Goal: Task Accomplishment & Management: Use online tool/utility

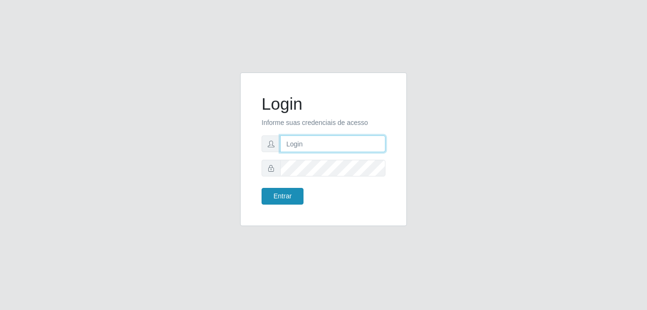
type input "bianor@bemais"
click at [282, 198] on button "Entrar" at bounding box center [283, 196] width 42 height 17
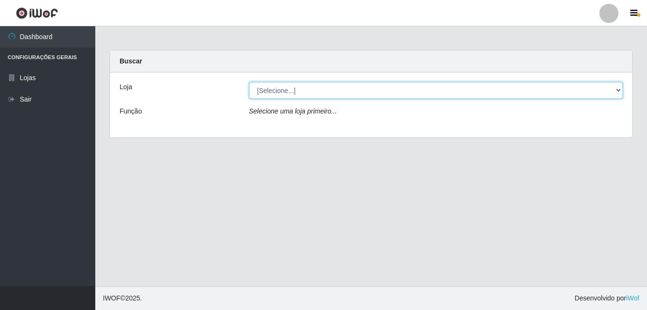
click at [301, 85] on select "[Selecione...] [PERSON_NAME]" at bounding box center [436, 90] width 374 height 17
select select "230"
click at [249, 82] on select "[Selecione...] [PERSON_NAME]" at bounding box center [436, 90] width 374 height 17
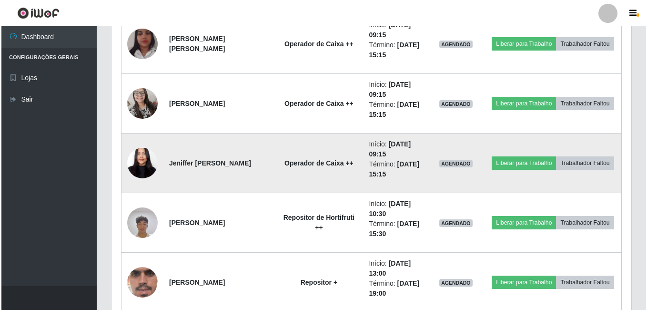
scroll to position [869, 0]
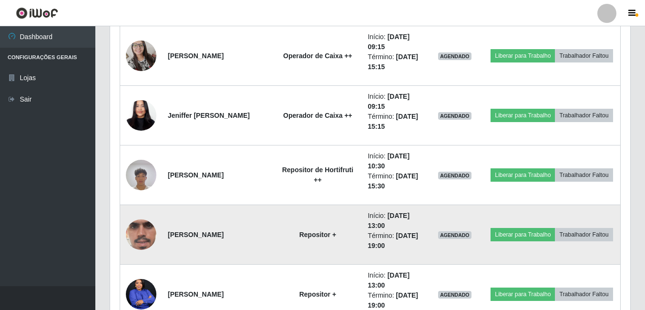
click at [151, 232] on img at bounding box center [141, 235] width 31 height 68
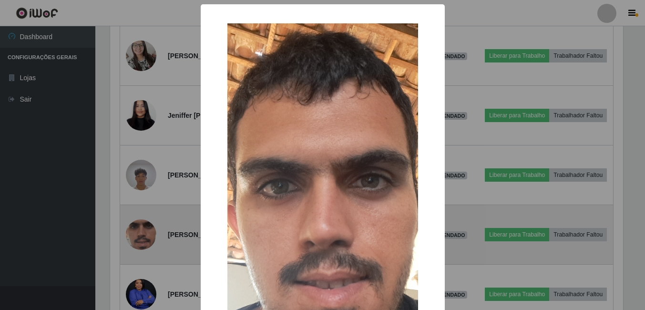
scroll to position [198, 515]
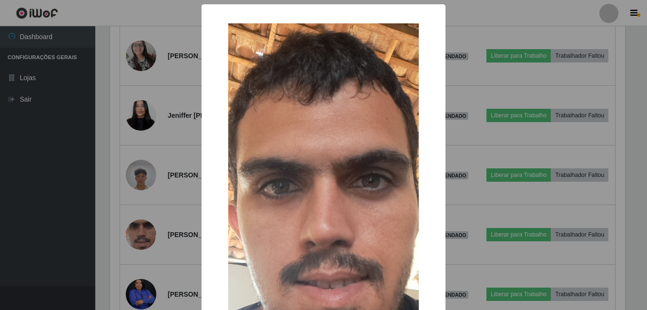
click at [170, 195] on div "× OK Cancel" at bounding box center [323, 155] width 647 height 310
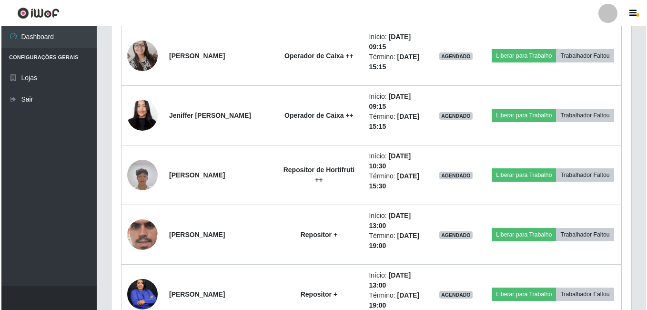
scroll to position [198, 520]
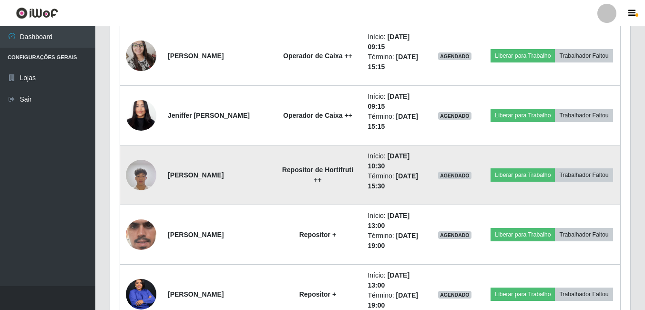
click at [153, 174] on img at bounding box center [141, 174] width 31 height 41
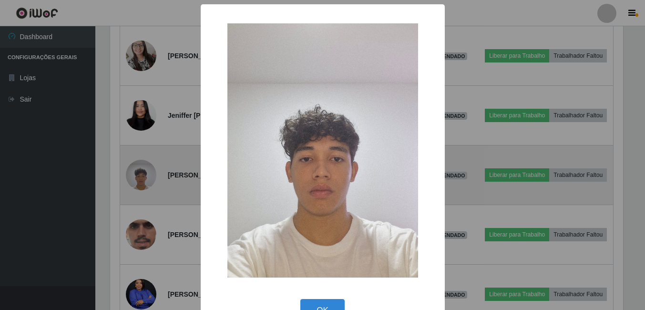
scroll to position [198, 515]
click at [153, 174] on div "× OK Cancel" at bounding box center [323, 155] width 647 height 310
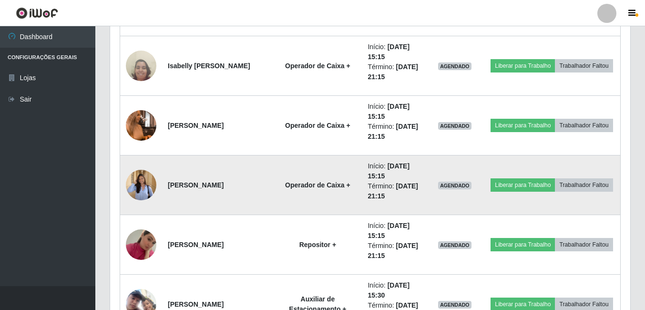
scroll to position [1346, 0]
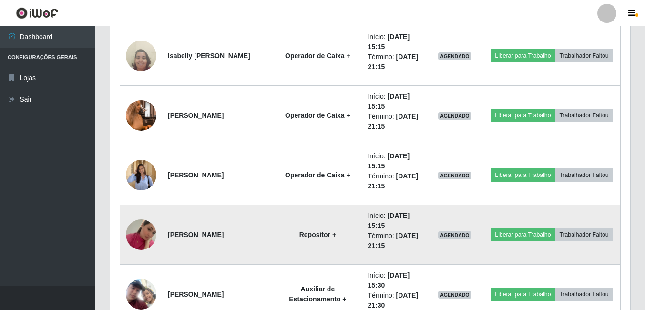
click at [144, 228] on img at bounding box center [141, 234] width 31 height 54
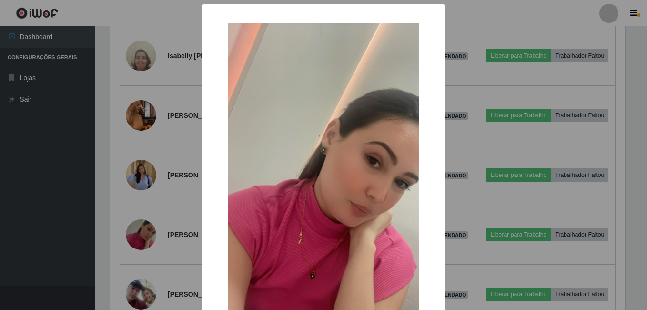
click at [160, 197] on div "× OK Cancel" at bounding box center [323, 155] width 647 height 310
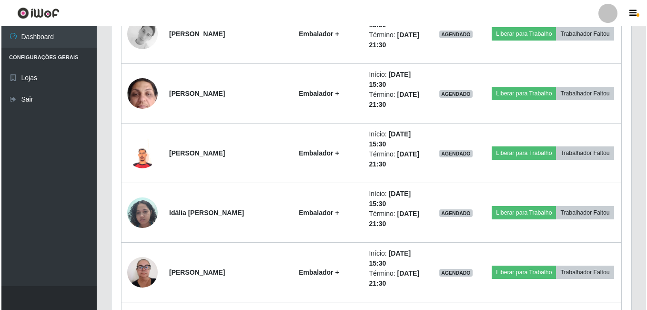
scroll to position [1727, 0]
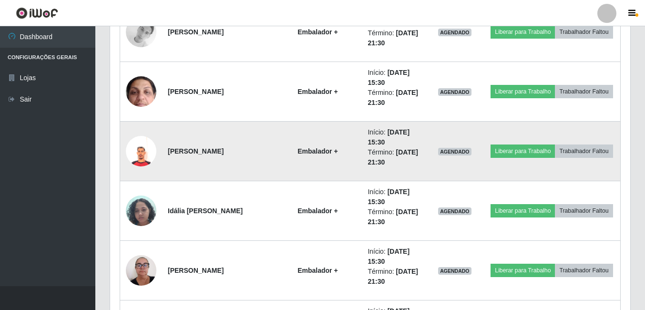
click at [152, 159] on img at bounding box center [141, 151] width 31 height 31
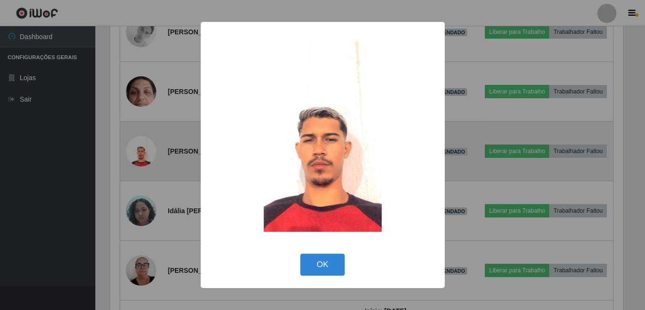
scroll to position [198, 515]
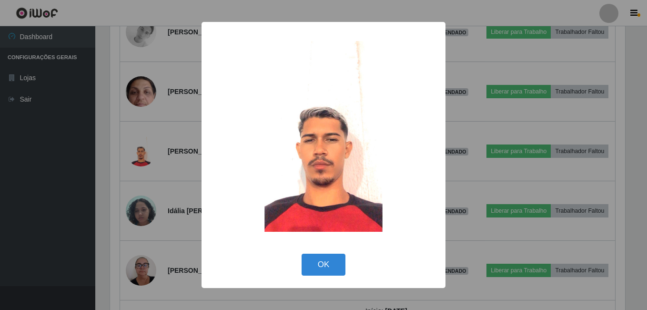
click at [172, 146] on div "× OK Cancel" at bounding box center [323, 155] width 647 height 310
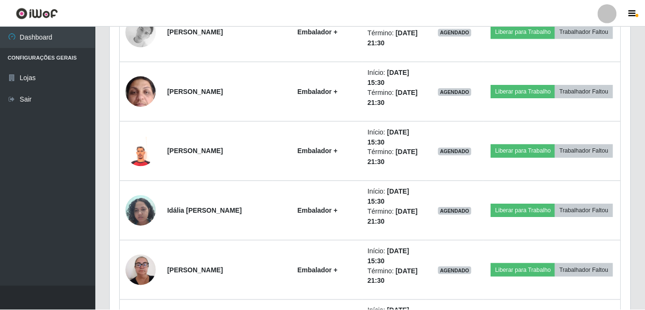
scroll to position [0, 0]
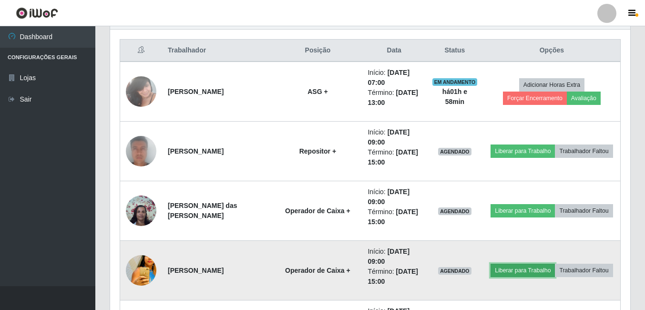
click at [528, 272] on button "Liberar para Trabalho" at bounding box center [523, 270] width 64 height 13
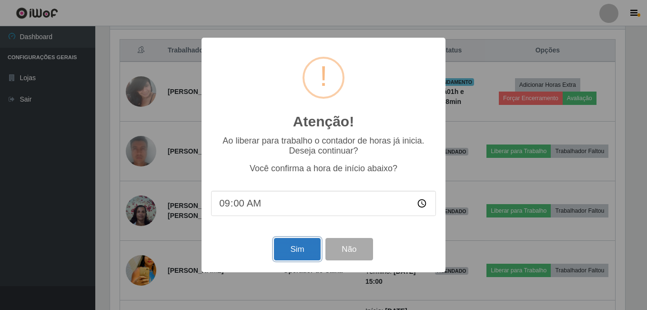
click at [298, 247] on button "Sim" at bounding box center [297, 249] width 46 height 22
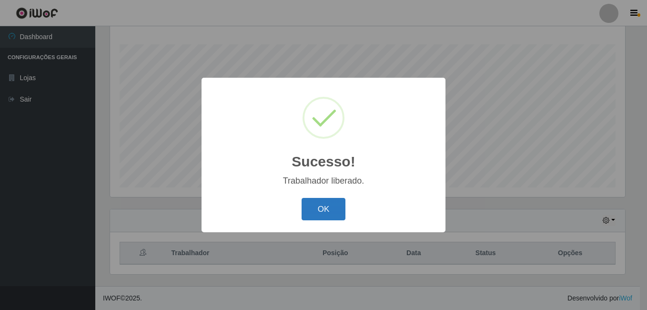
click at [323, 215] on button "OK" at bounding box center [324, 209] width 44 height 22
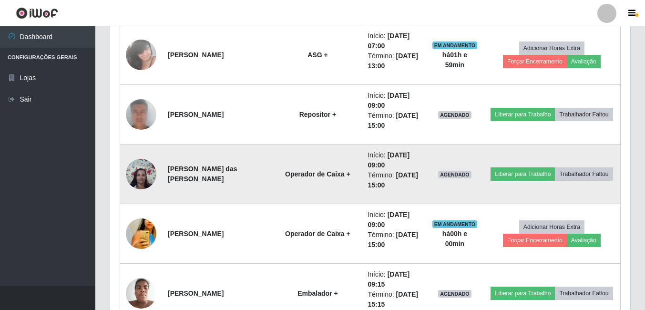
scroll to position [392, 0]
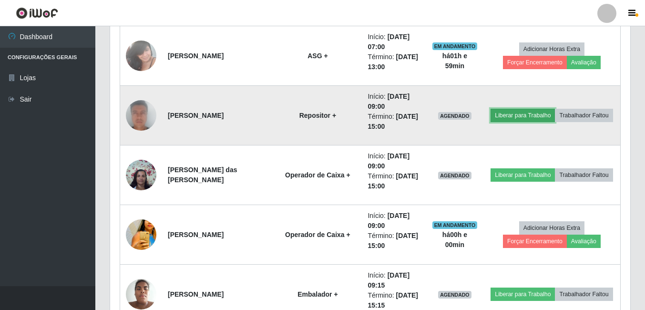
click at [530, 116] on button "Liberar para Trabalho" at bounding box center [523, 115] width 64 height 13
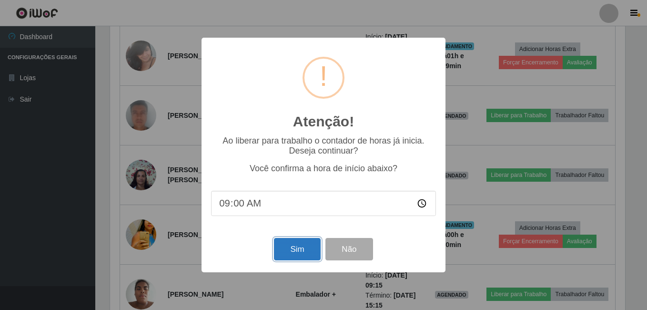
click at [306, 249] on button "Sim" at bounding box center [297, 249] width 46 height 22
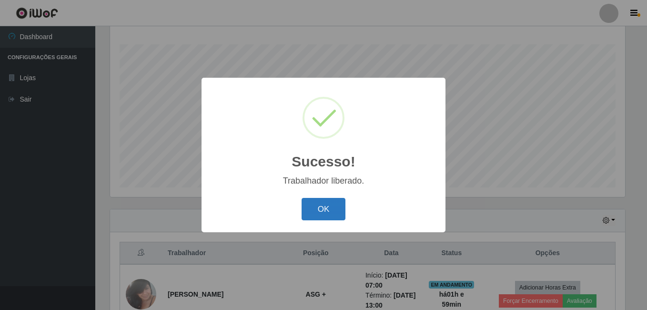
click at [324, 210] on button "OK" at bounding box center [324, 209] width 44 height 22
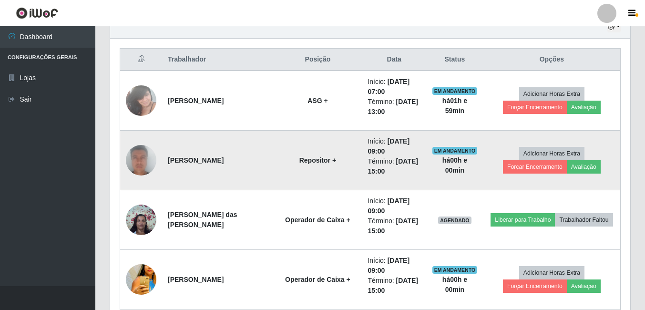
scroll to position [392, 0]
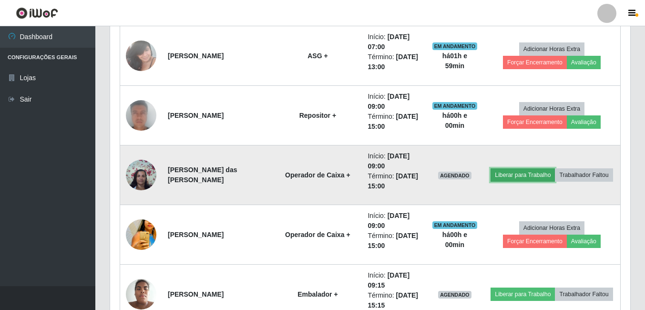
click at [524, 173] on button "Liberar para Trabalho" at bounding box center [523, 174] width 64 height 13
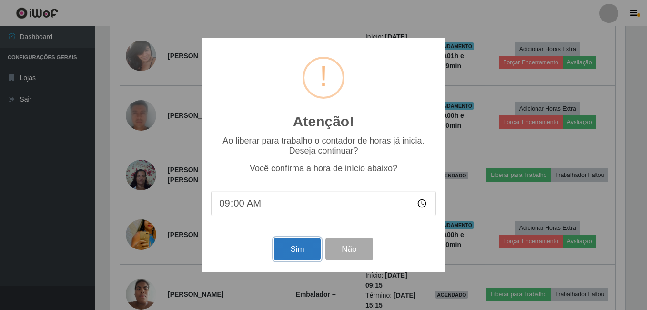
click at [292, 249] on button "Sim" at bounding box center [297, 249] width 46 height 22
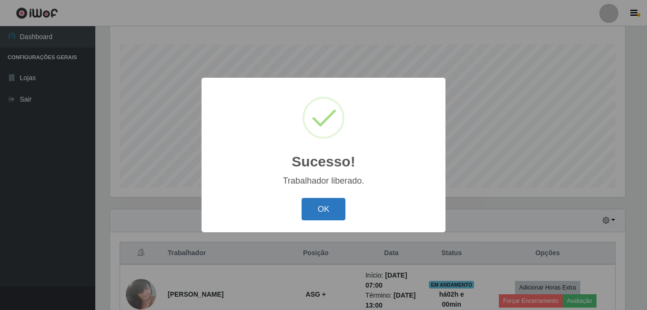
click at [318, 205] on button "OK" at bounding box center [324, 209] width 44 height 22
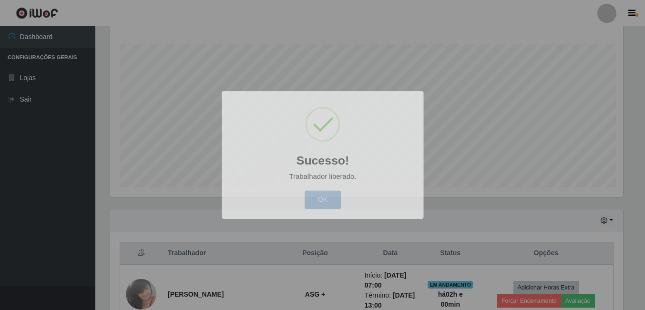
scroll to position [198, 520]
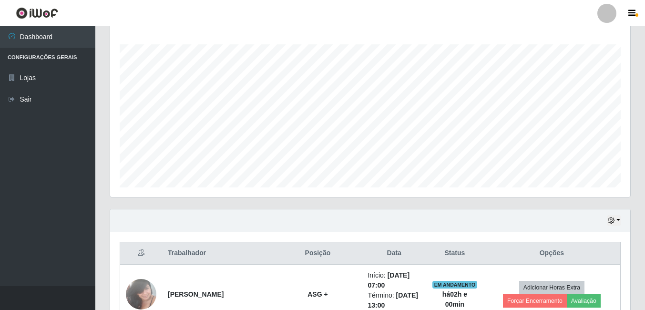
click at [320, 206] on div "Agendamentos Day Month" at bounding box center [370, 104] width 535 height 210
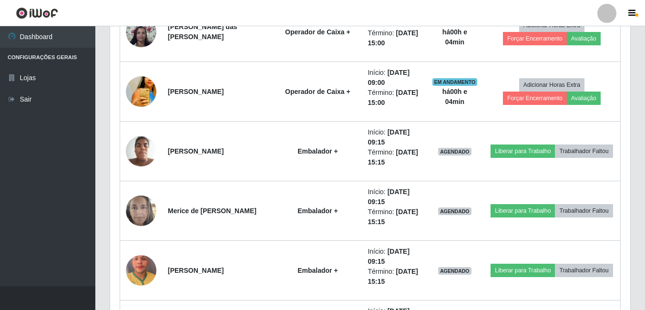
scroll to position [344, 0]
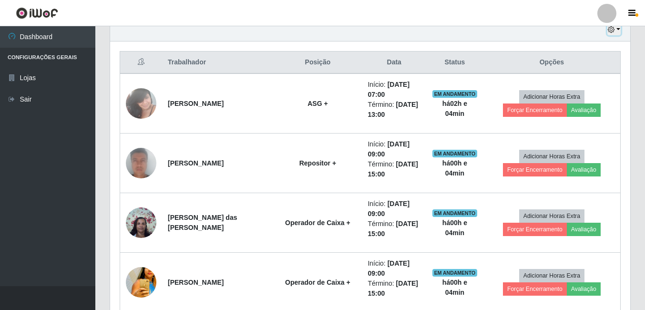
click at [618, 31] on button "button" at bounding box center [613, 29] width 13 height 11
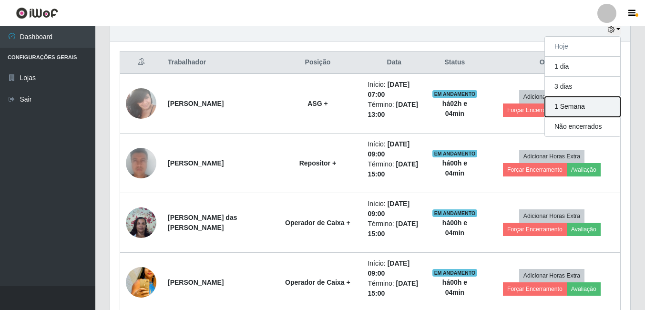
click at [579, 106] on button "1 Semana" at bounding box center [582, 107] width 75 height 20
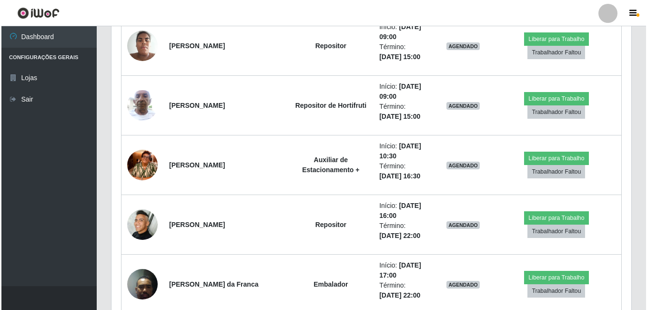
scroll to position [2728, 0]
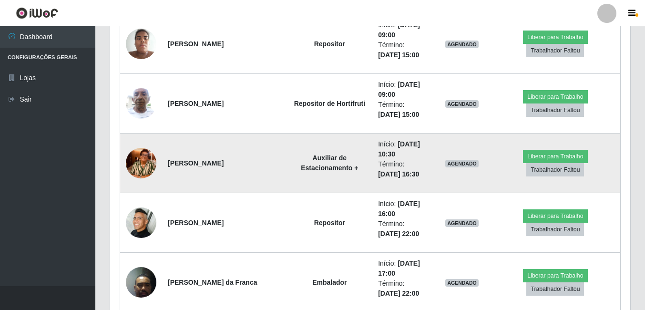
click at [142, 161] on img at bounding box center [141, 163] width 31 height 54
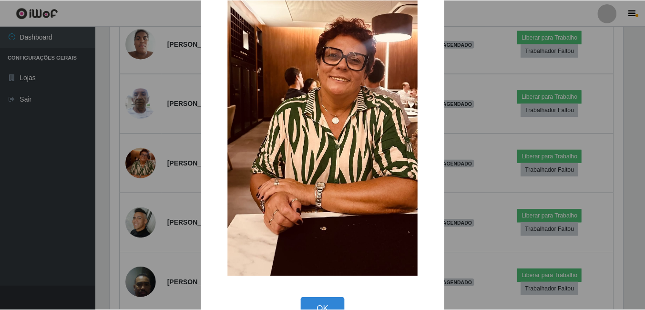
scroll to position [95, 0]
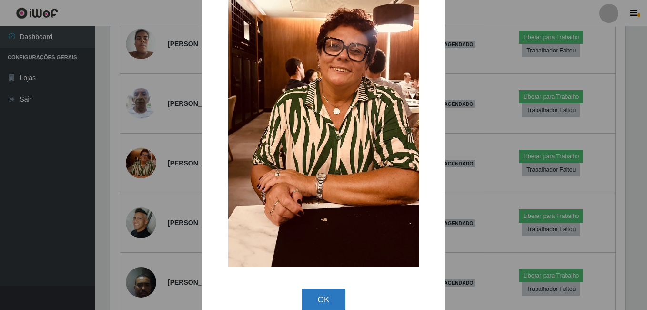
click at [330, 296] on button "OK" at bounding box center [324, 299] width 44 height 22
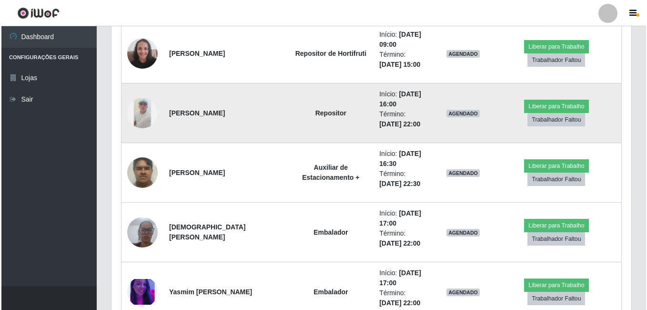
scroll to position [3396, 0]
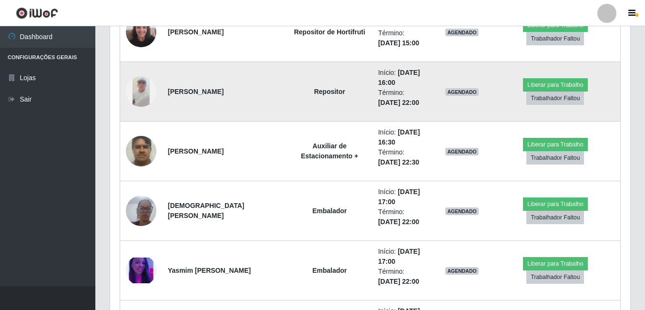
click at [145, 89] on img at bounding box center [141, 91] width 31 height 31
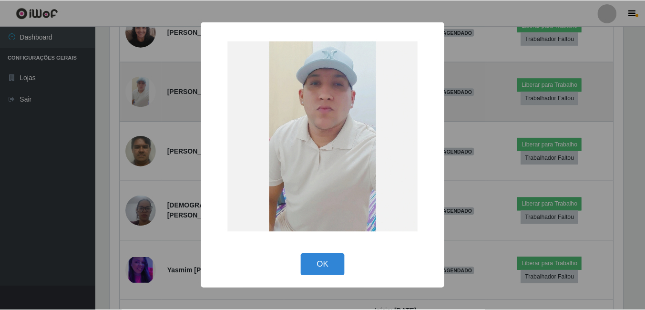
scroll to position [198, 515]
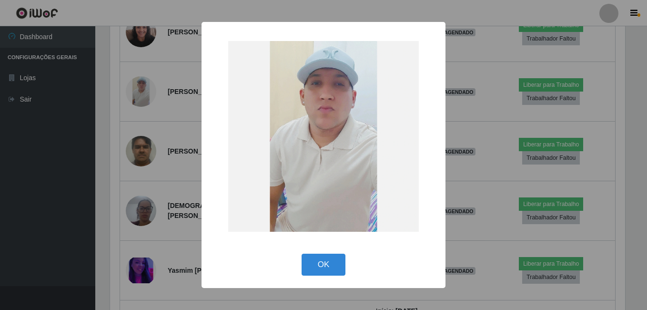
click at [154, 113] on div "× OK Cancel" at bounding box center [323, 155] width 647 height 310
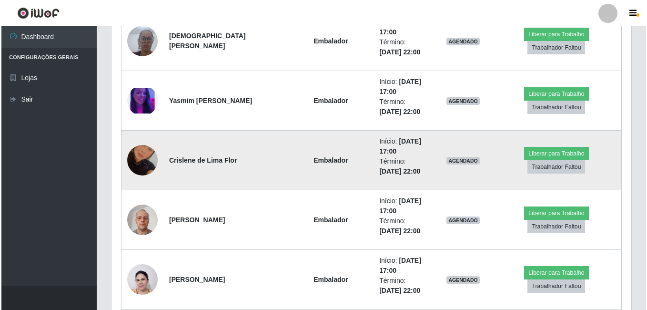
scroll to position [3586, 0]
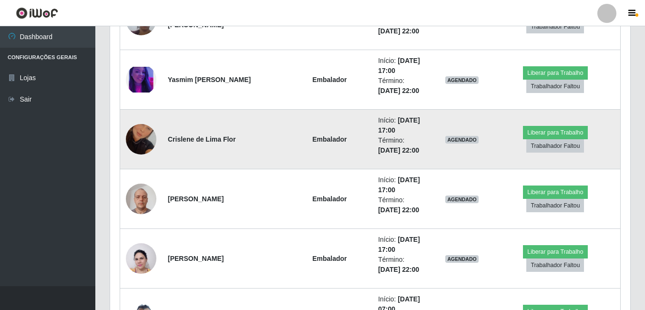
click at [154, 147] on img at bounding box center [141, 139] width 31 height 54
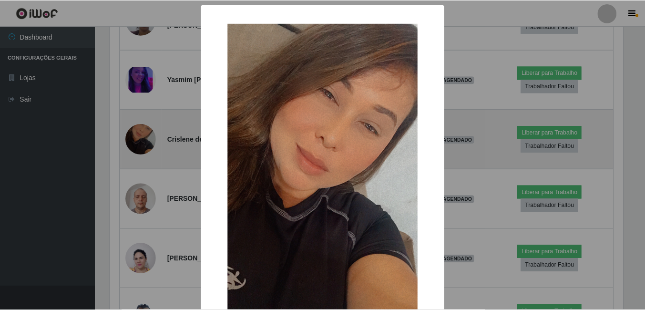
scroll to position [198, 515]
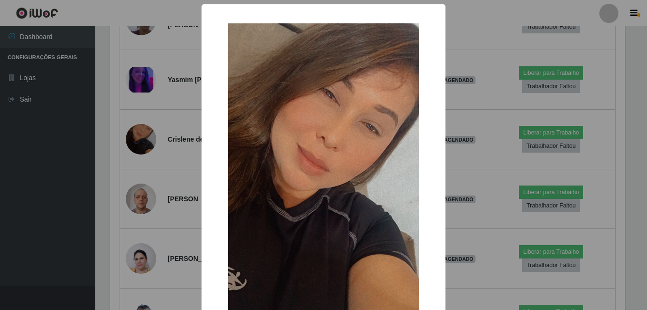
click at [169, 139] on div "× OK Cancel" at bounding box center [323, 155] width 647 height 310
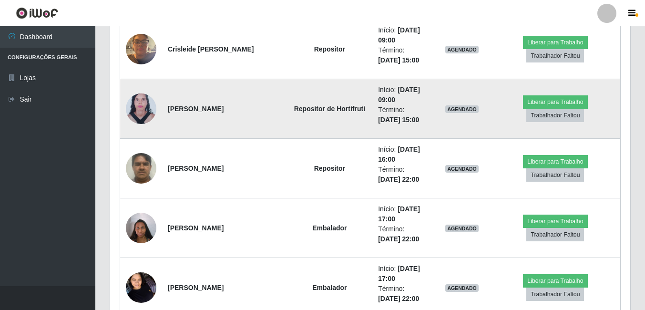
scroll to position [3920, 0]
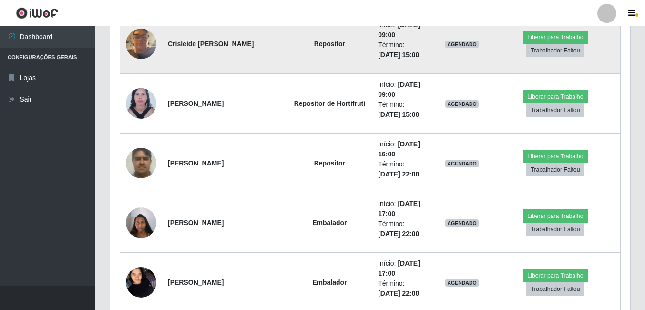
click at [138, 51] on img at bounding box center [141, 43] width 31 height 41
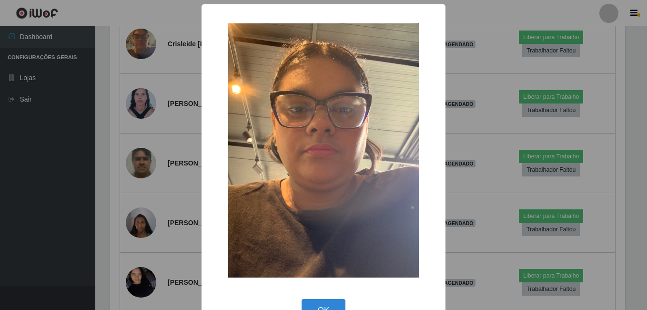
click at [167, 126] on div "× OK Cancel" at bounding box center [323, 155] width 647 height 310
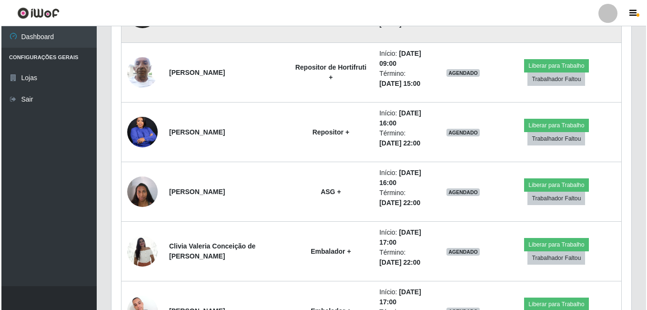
scroll to position [4683, 0]
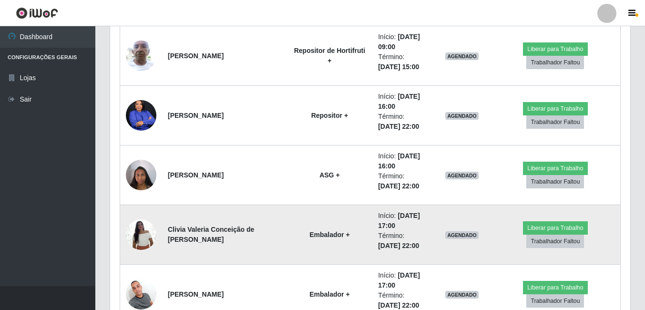
click at [144, 225] on img at bounding box center [141, 234] width 31 height 41
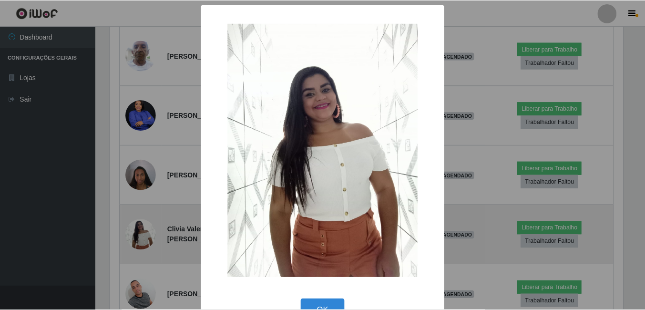
scroll to position [198, 515]
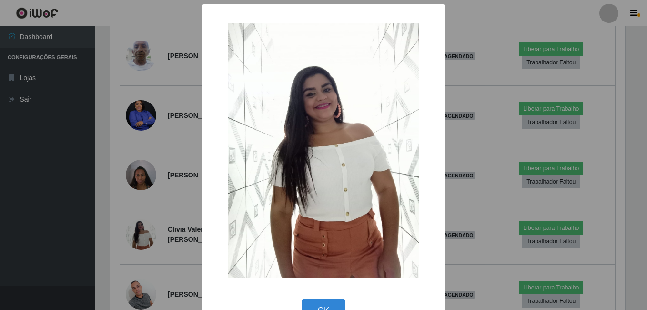
click at [142, 185] on div "× OK Cancel" at bounding box center [323, 155] width 647 height 310
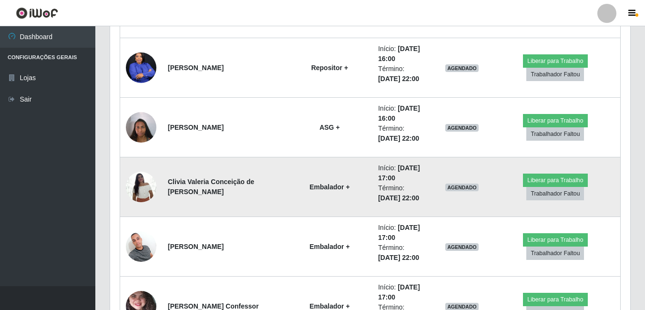
scroll to position [4778, 0]
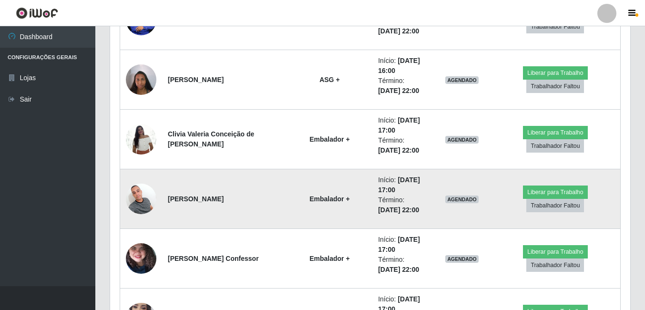
click at [148, 203] on img at bounding box center [141, 198] width 31 height 41
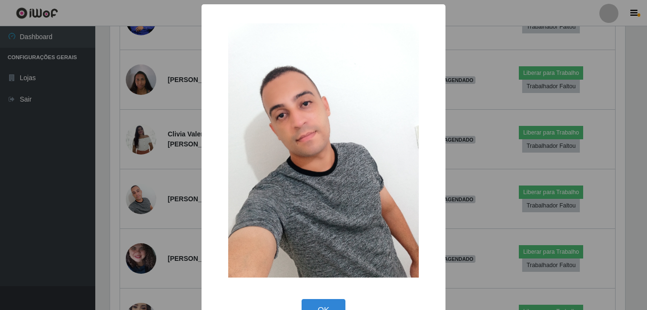
click at [151, 199] on div "× OK Cancel" at bounding box center [323, 155] width 647 height 310
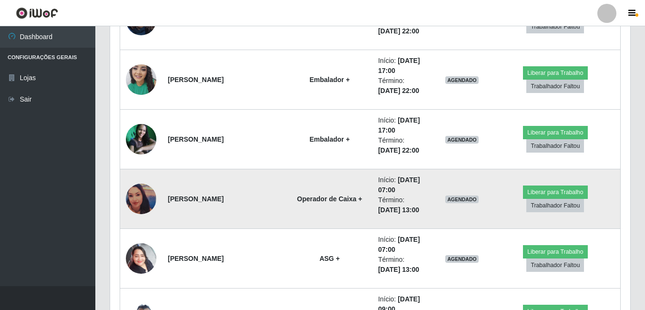
click at [145, 204] on img at bounding box center [141, 199] width 31 height 31
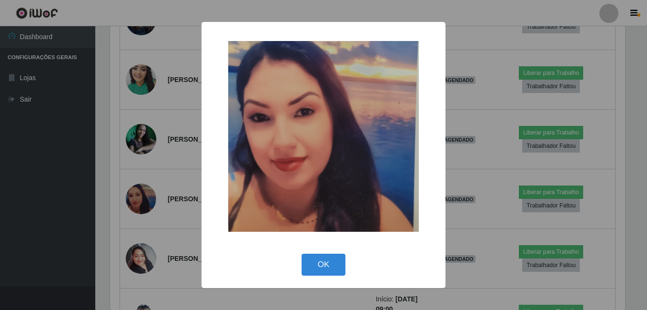
click at [152, 200] on div "× OK Cancel" at bounding box center [323, 155] width 647 height 310
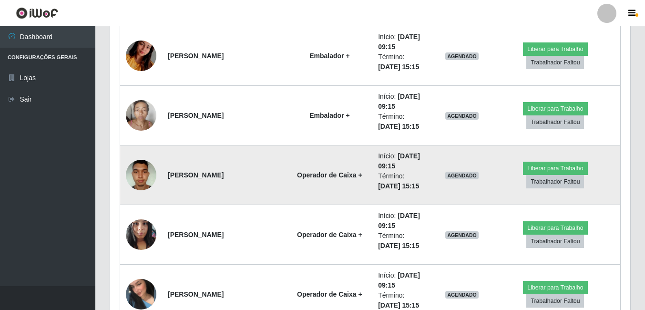
click at [142, 160] on img at bounding box center [141, 174] width 31 height 41
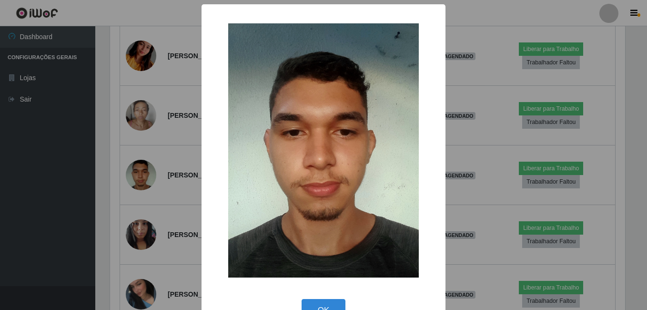
click at [173, 157] on div "× OK Cancel" at bounding box center [323, 155] width 647 height 310
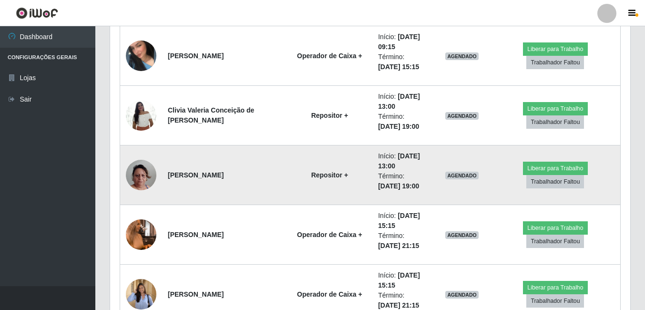
click at [143, 168] on img at bounding box center [141, 175] width 31 height 54
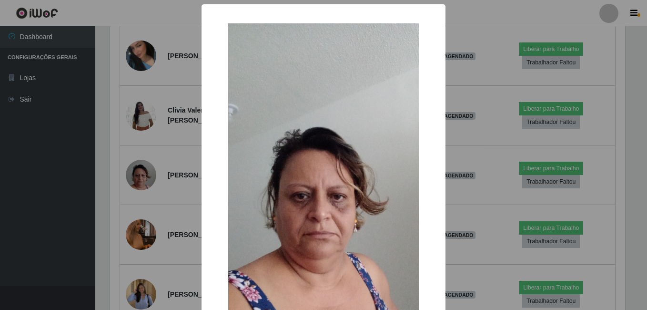
click at [161, 162] on div "× OK Cancel" at bounding box center [323, 155] width 647 height 310
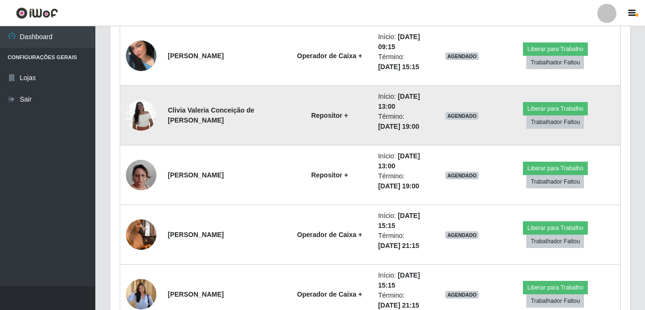
click at [147, 116] on img at bounding box center [141, 115] width 31 height 41
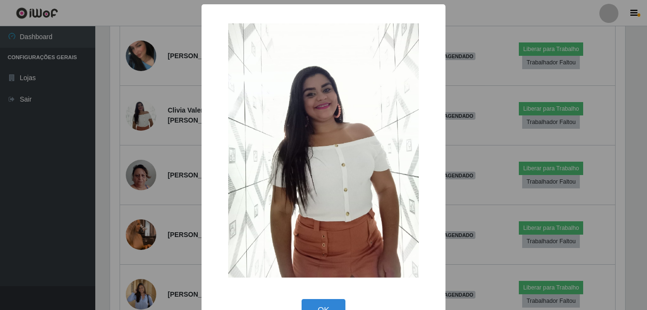
click at [161, 163] on div "× OK Cancel" at bounding box center [323, 155] width 647 height 310
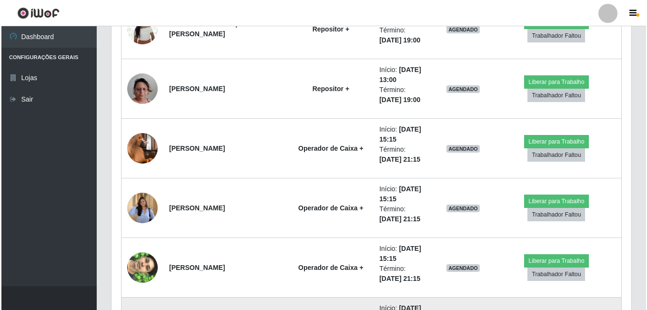
scroll to position [5732, 0]
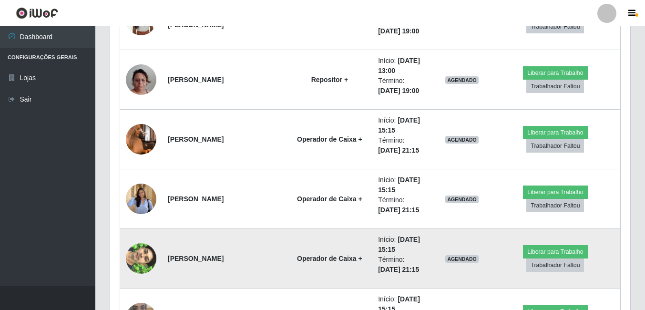
click at [143, 257] on img at bounding box center [141, 258] width 31 height 54
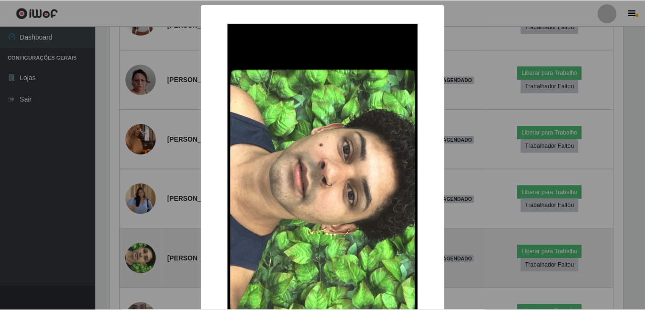
scroll to position [198, 515]
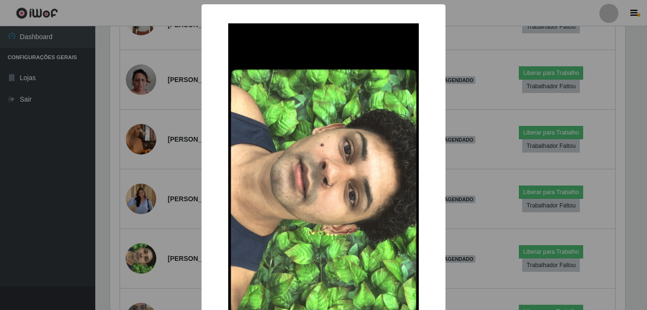
click at [467, 109] on div "× OK Cancel" at bounding box center [323, 155] width 647 height 310
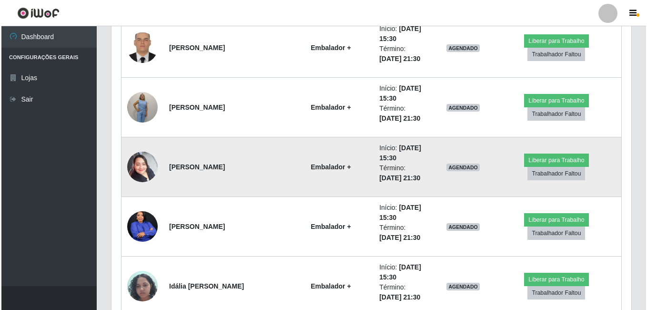
scroll to position [6256, 0]
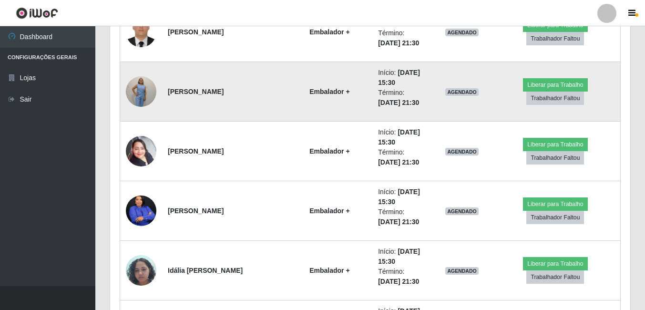
click at [148, 91] on img at bounding box center [141, 91] width 31 height 41
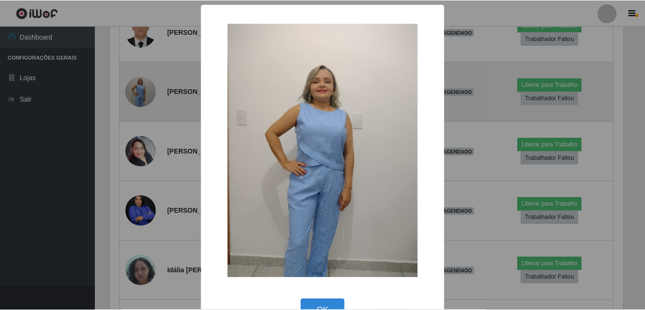
scroll to position [198, 515]
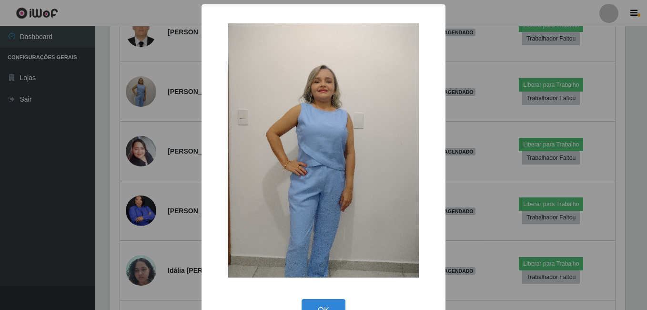
click at [151, 89] on div "× OK Cancel" at bounding box center [323, 155] width 647 height 310
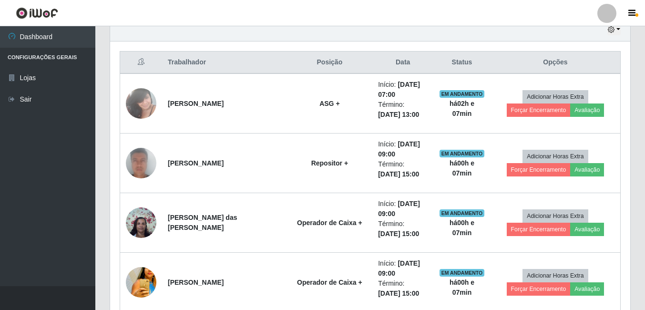
scroll to position [297, 0]
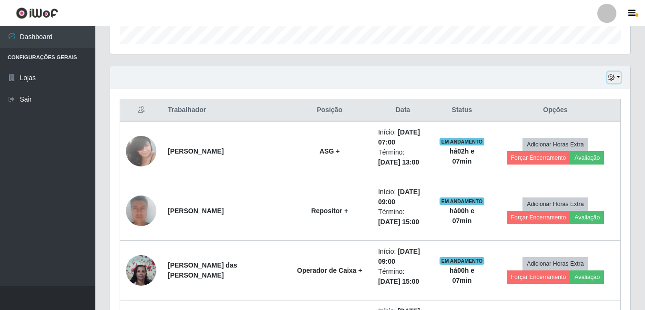
click at [616, 78] on button "button" at bounding box center [613, 77] width 13 height 11
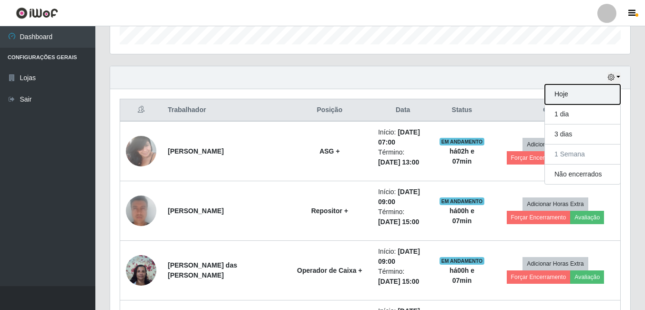
click at [581, 102] on button "Hoje" at bounding box center [582, 94] width 75 height 20
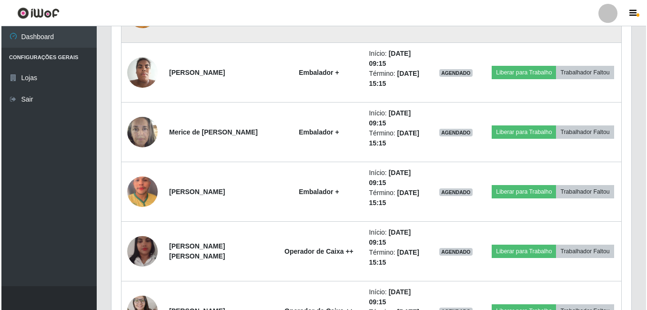
scroll to position [630, 0]
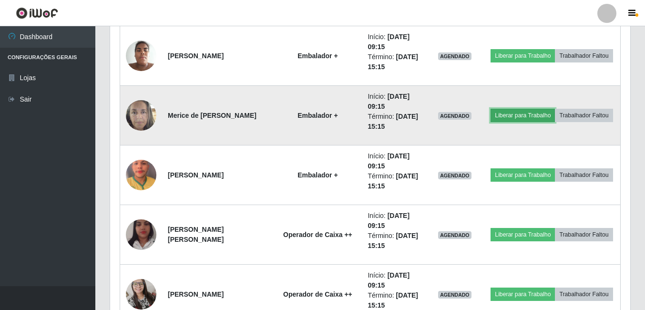
click at [513, 113] on button "Liberar para Trabalho" at bounding box center [523, 115] width 64 height 13
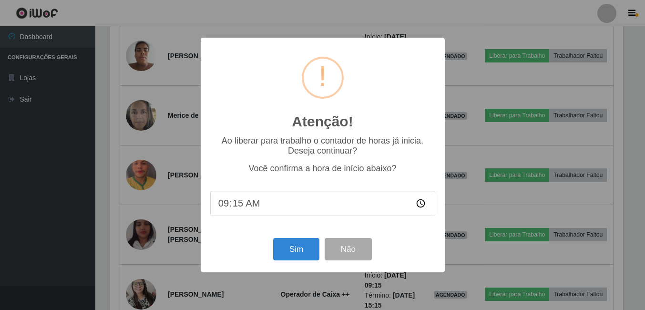
scroll to position [198, 515]
click at [299, 251] on button "Sim" at bounding box center [297, 249] width 46 height 22
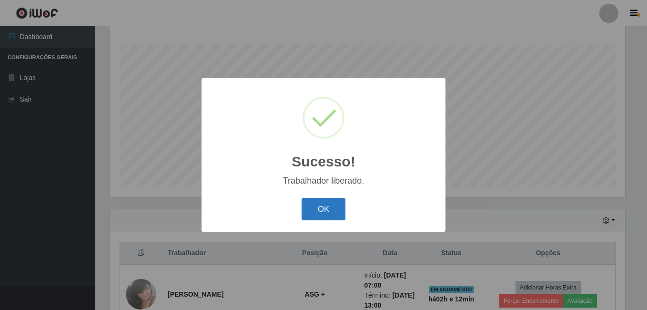
click at [330, 208] on button "OK" at bounding box center [324, 209] width 44 height 22
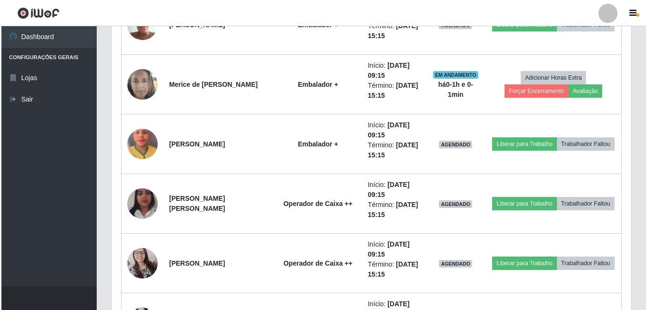
scroll to position [678, 0]
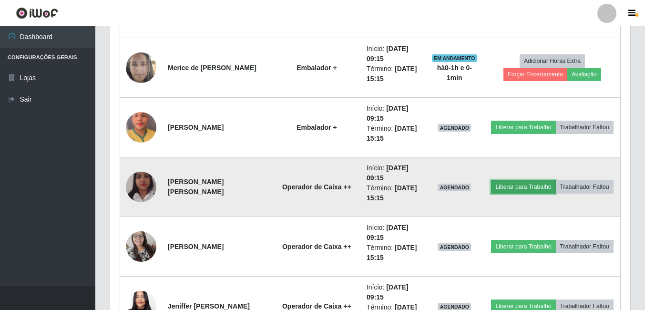
click at [521, 185] on button "Liberar para Trabalho" at bounding box center [523, 186] width 64 height 13
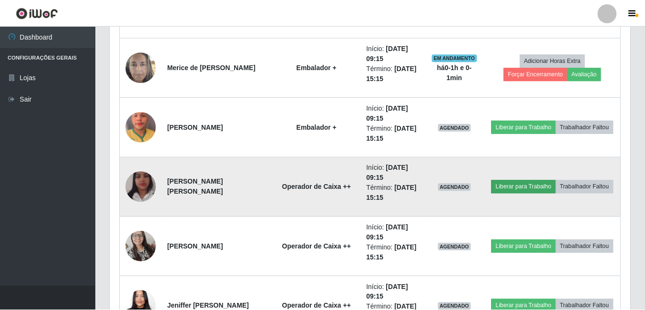
scroll to position [198, 515]
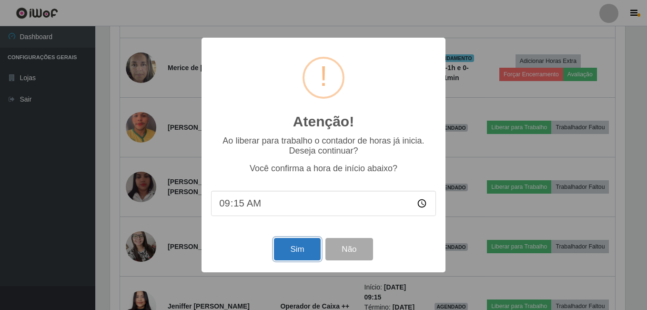
click at [300, 247] on button "Sim" at bounding box center [297, 249] width 46 height 22
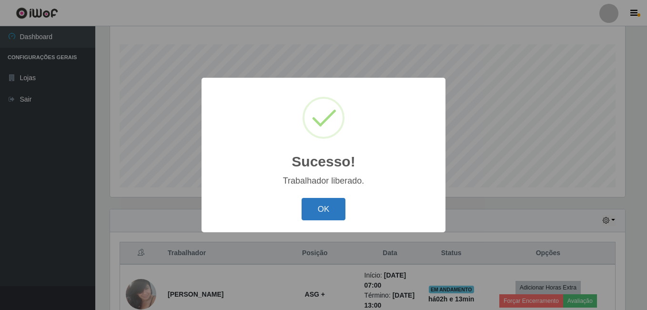
click at [321, 210] on button "OK" at bounding box center [324, 209] width 44 height 22
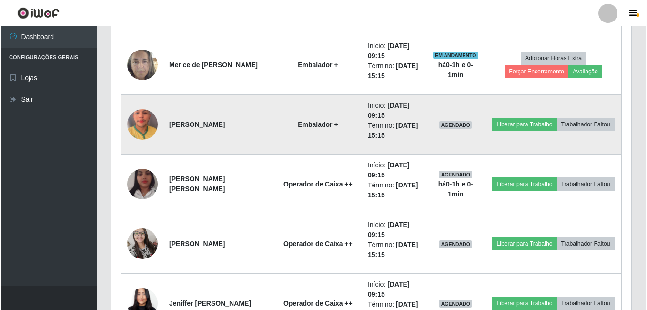
scroll to position [726, 0]
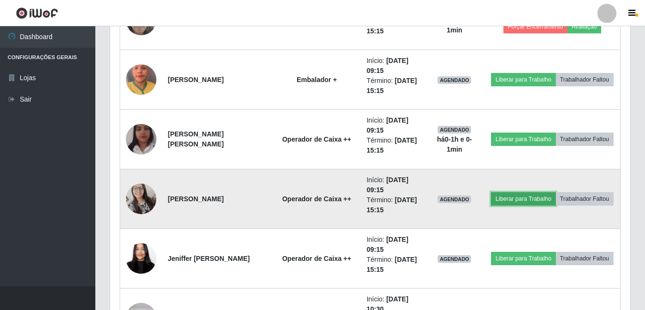
click at [509, 199] on button "Liberar para Trabalho" at bounding box center [523, 198] width 64 height 13
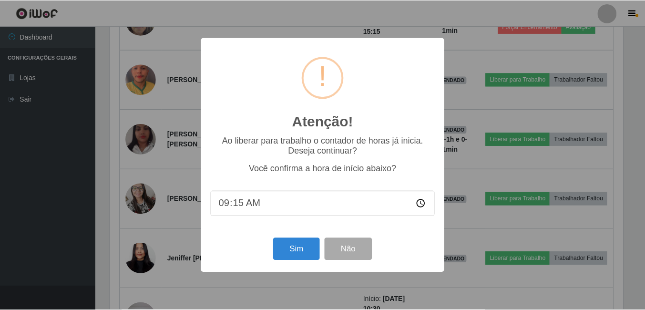
scroll to position [198, 515]
click at [305, 248] on button "Sim" at bounding box center [297, 249] width 46 height 22
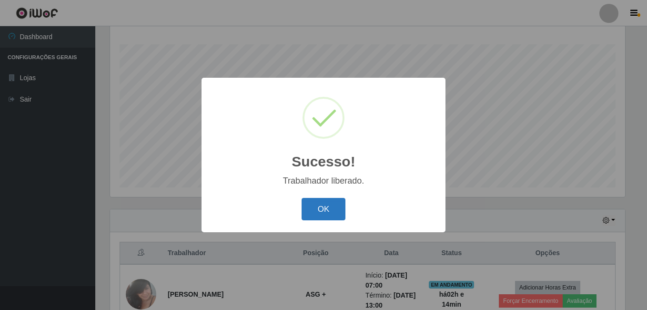
click at [339, 214] on button "OK" at bounding box center [324, 209] width 44 height 22
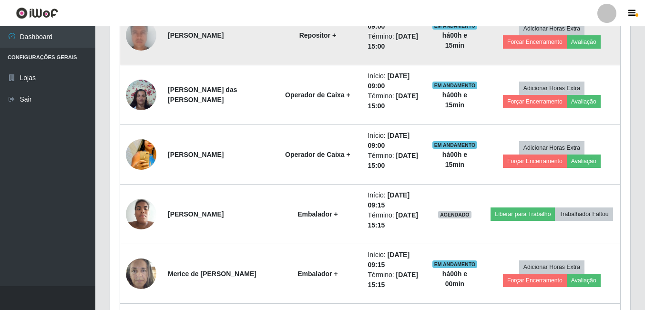
scroll to position [487, 0]
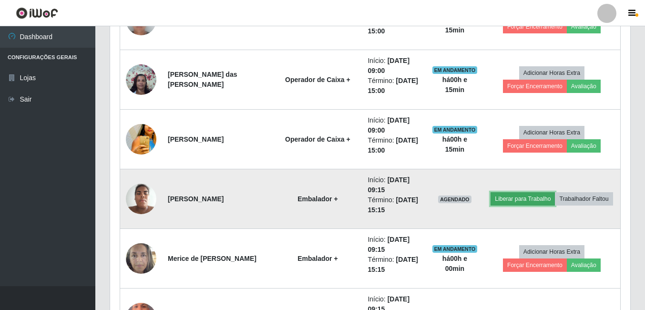
click at [515, 198] on button "Liberar para Trabalho" at bounding box center [523, 198] width 64 height 13
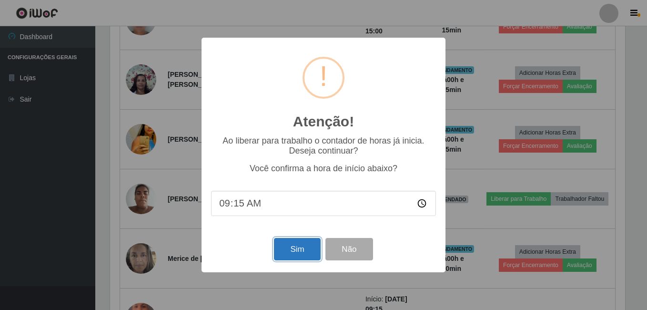
click at [299, 246] on button "Sim" at bounding box center [297, 249] width 46 height 22
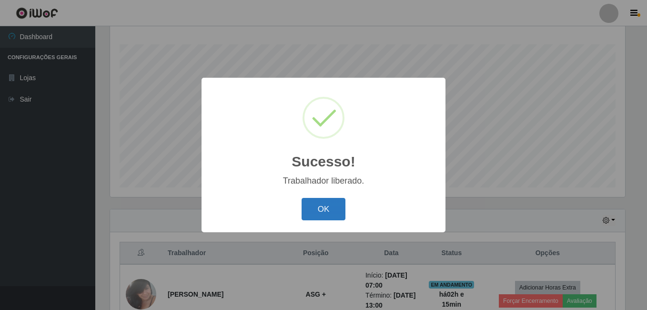
click at [333, 213] on button "OK" at bounding box center [324, 209] width 44 height 22
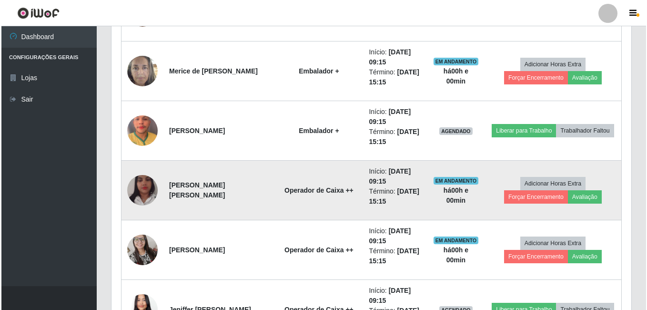
scroll to position [678, 0]
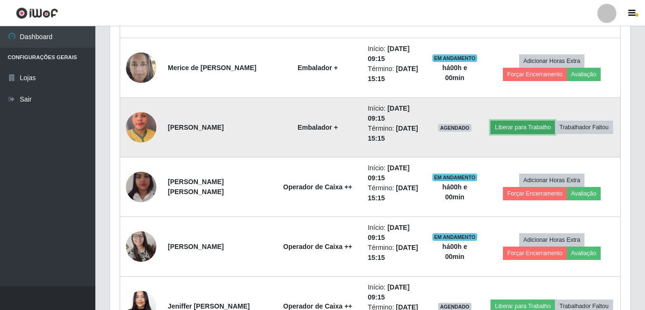
click at [507, 128] on button "Liberar para Trabalho" at bounding box center [523, 127] width 64 height 13
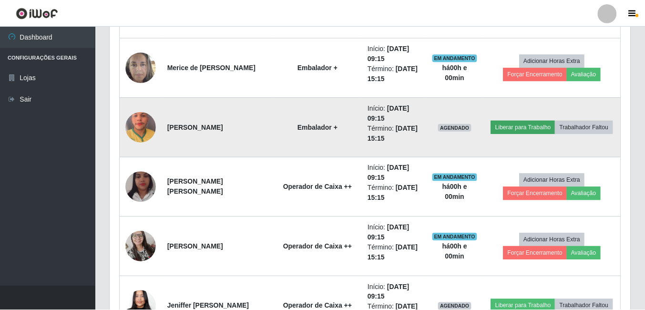
scroll to position [198, 515]
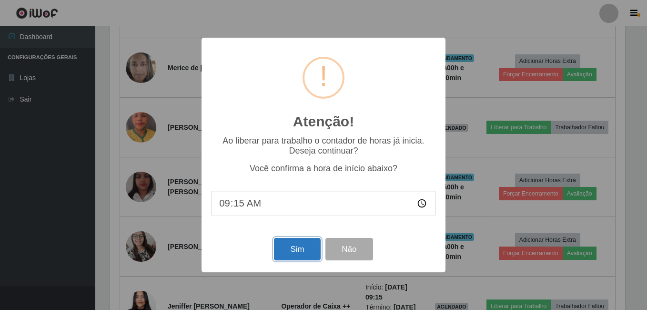
click at [308, 253] on button "Sim" at bounding box center [297, 249] width 46 height 22
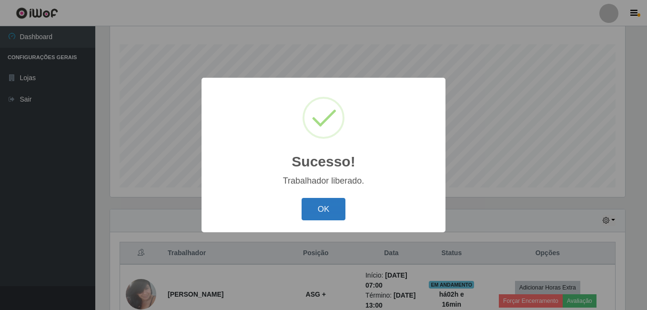
click at [322, 206] on button "OK" at bounding box center [324, 209] width 44 height 22
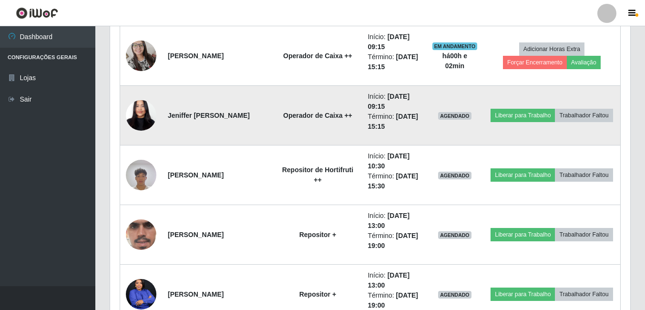
scroll to position [916, 0]
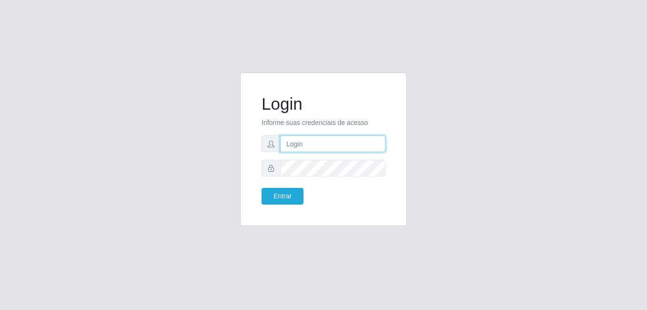
type input "bianor@bemais"
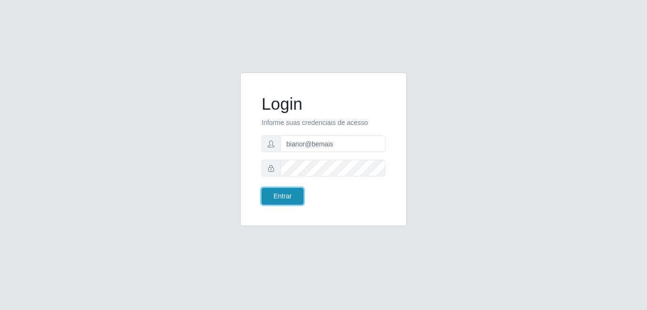
click at [279, 198] on button "Entrar" at bounding box center [283, 196] width 42 height 17
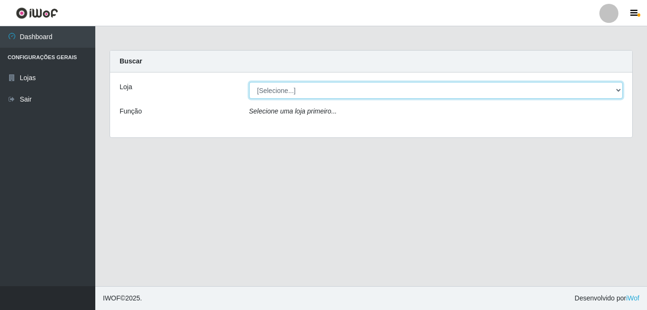
drag, startPoint x: 251, startPoint y: 88, endPoint x: 254, endPoint y: 98, distance: 9.8
click at [251, 88] on select "[Selecione...] [PERSON_NAME]" at bounding box center [436, 90] width 374 height 17
select select "230"
click at [249, 82] on select "[Selecione...] [PERSON_NAME]" at bounding box center [436, 90] width 374 height 17
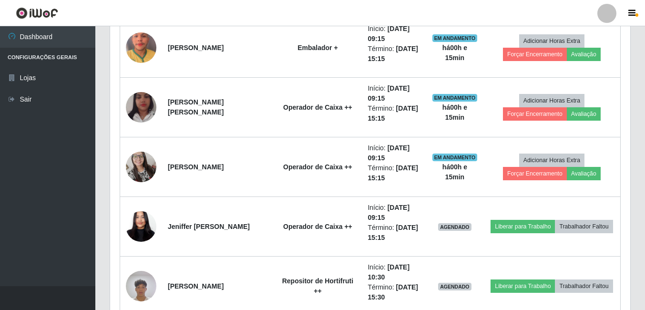
scroll to position [811, 0]
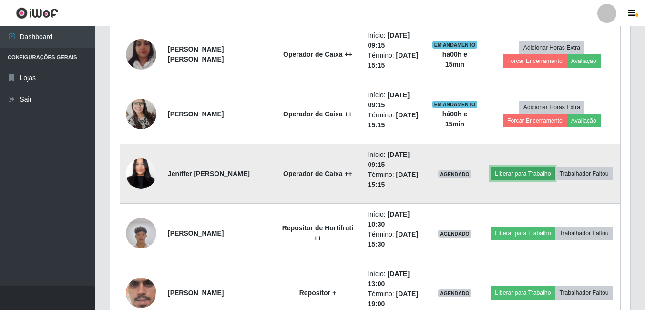
click at [507, 171] on button "Liberar para Trabalho" at bounding box center [523, 173] width 64 height 13
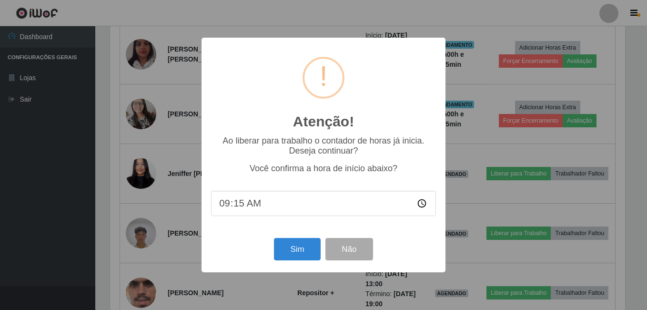
click at [235, 204] on input "09:15" at bounding box center [323, 203] width 225 height 25
type input "09:20"
click at [302, 254] on button "Sim" at bounding box center [297, 249] width 46 height 22
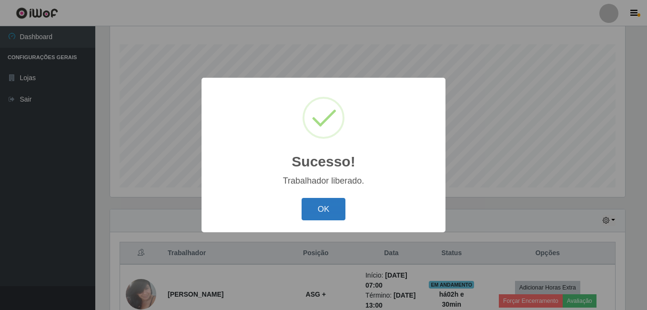
click at [345, 205] on button "OK" at bounding box center [324, 209] width 44 height 22
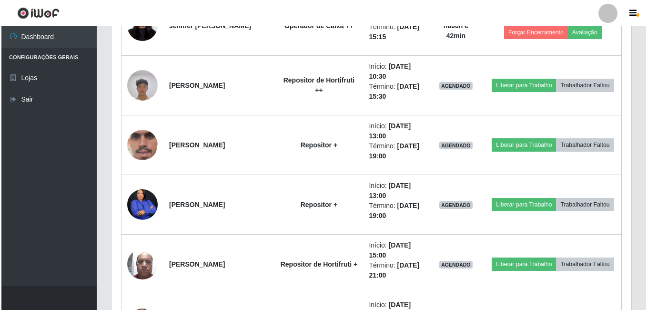
scroll to position [928, 0]
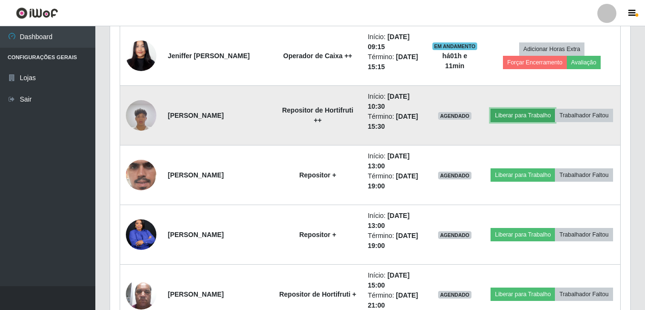
click at [535, 114] on button "Liberar para Trabalho" at bounding box center [523, 115] width 64 height 13
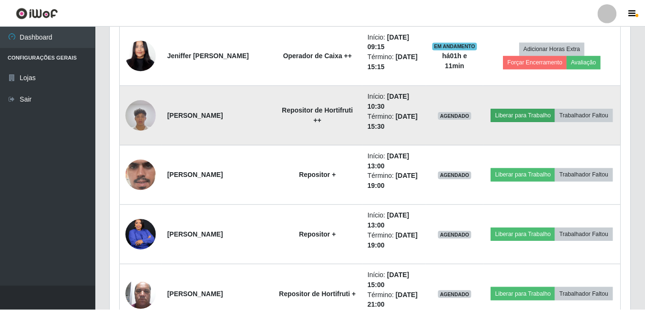
scroll to position [198, 515]
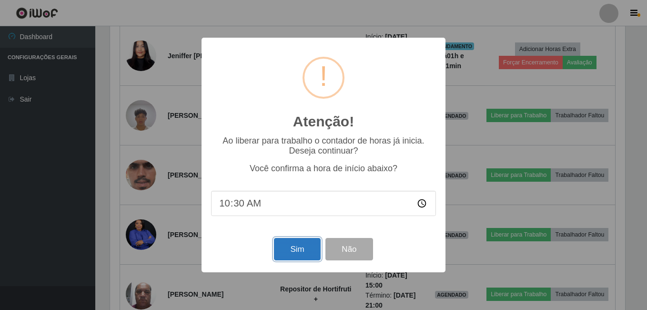
click at [309, 255] on button "Sim" at bounding box center [297, 249] width 46 height 22
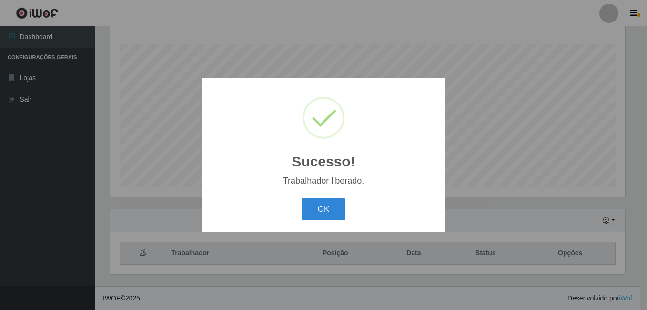
click at [319, 226] on div "Sucesso! × Trabalhador liberado. OK Cancel" at bounding box center [324, 155] width 244 height 154
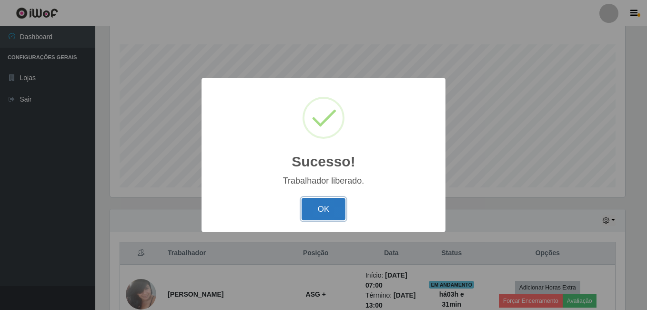
click at [328, 211] on button "OK" at bounding box center [324, 209] width 44 height 22
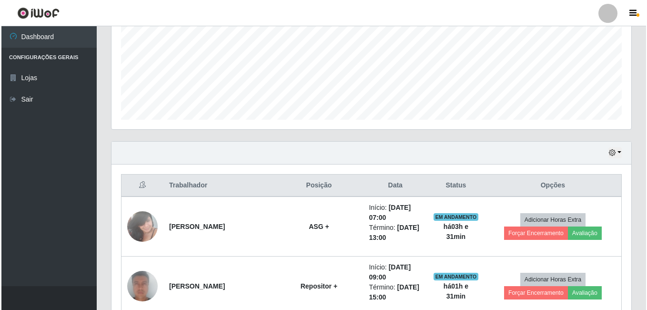
scroll to position [249, 0]
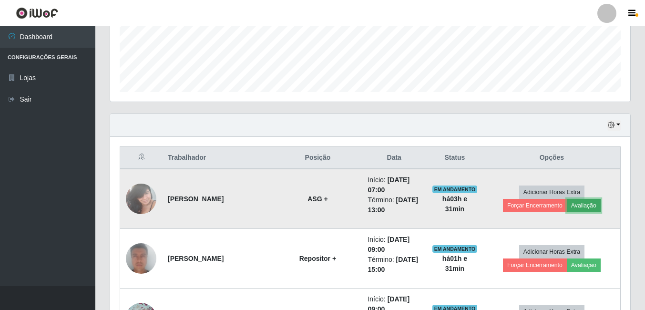
click at [583, 209] on button "Avaliação" at bounding box center [584, 205] width 34 height 13
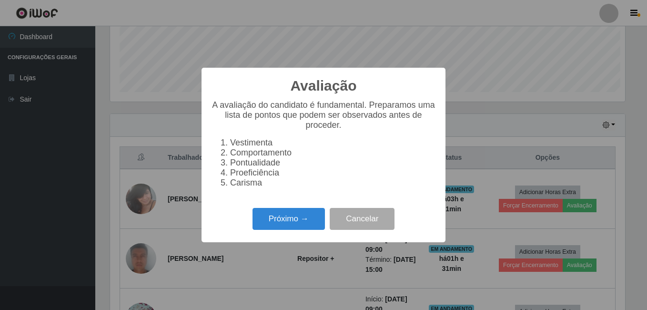
scroll to position [198, 515]
click at [298, 228] on button "Próximo →" at bounding box center [289, 219] width 72 height 22
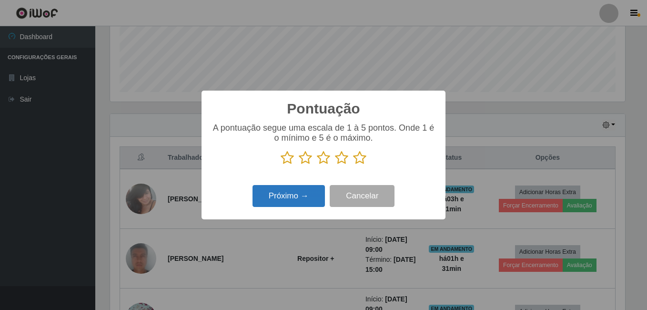
scroll to position [476594, 476277]
click at [360, 161] on icon at bounding box center [359, 158] width 13 height 14
click at [353, 165] on input "radio" at bounding box center [353, 165] width 0 height 0
click at [310, 194] on button "Próximo →" at bounding box center [289, 196] width 72 height 22
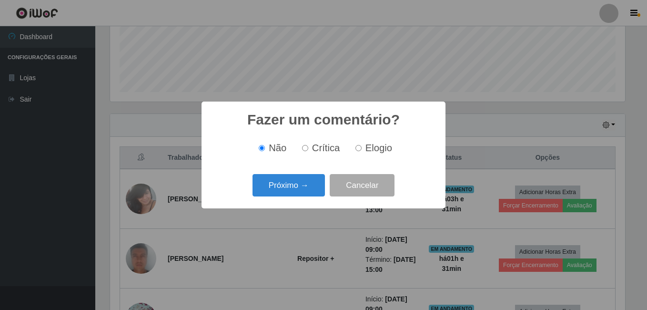
click at [310, 194] on button "Próximo →" at bounding box center [289, 185] width 72 height 22
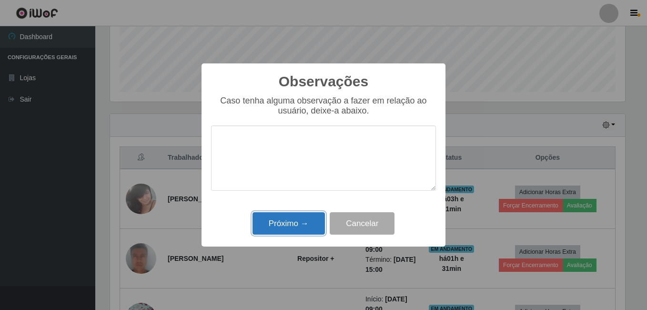
click at [299, 216] on button "Próximo →" at bounding box center [289, 223] width 72 height 22
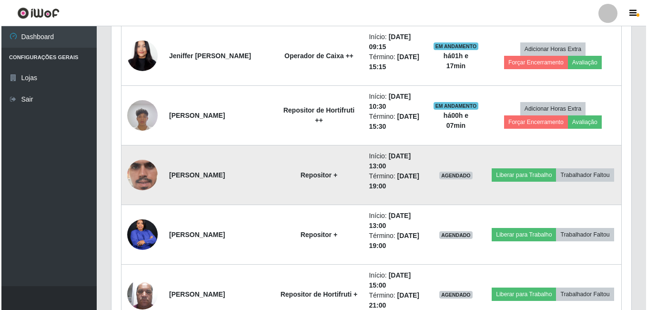
scroll to position [964, 0]
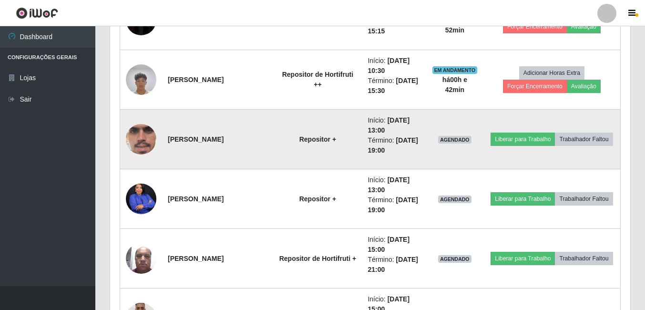
click at [150, 153] on td at bounding box center [141, 140] width 42 height 60
click at [144, 147] on img at bounding box center [141, 139] width 31 height 68
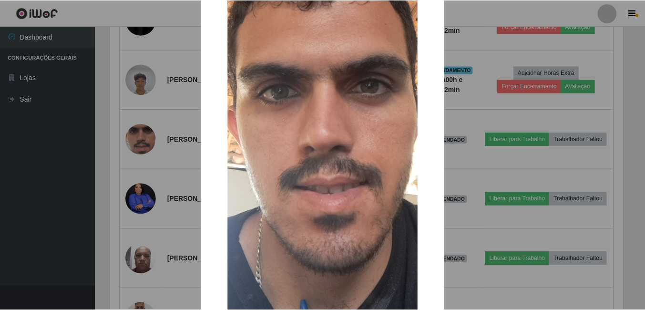
scroll to position [95, 0]
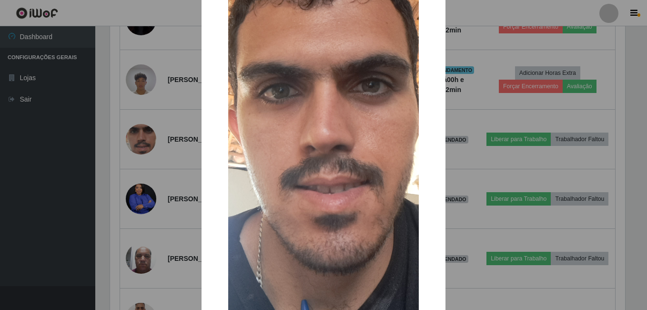
click at [149, 181] on div "× OK Cancel" at bounding box center [323, 155] width 647 height 310
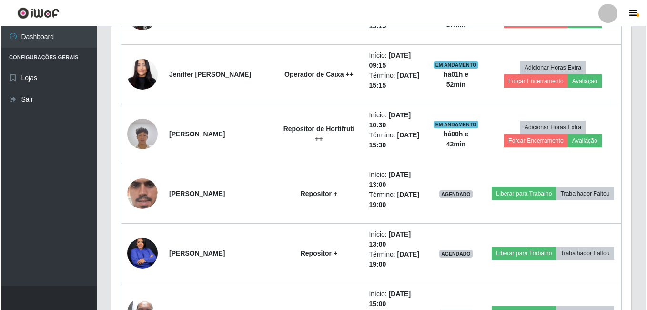
scroll to position [821, 0]
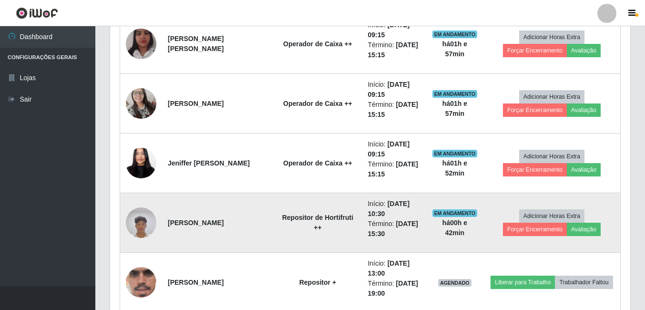
click at [137, 218] on img at bounding box center [141, 222] width 31 height 41
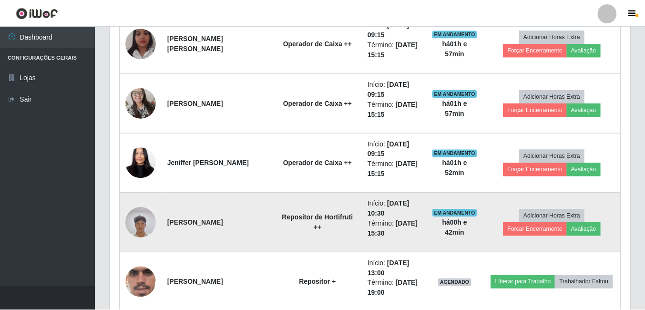
scroll to position [198, 515]
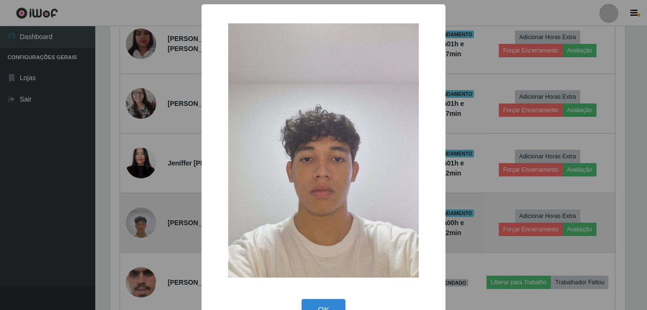
click at [137, 218] on div "× OK Cancel" at bounding box center [323, 155] width 647 height 310
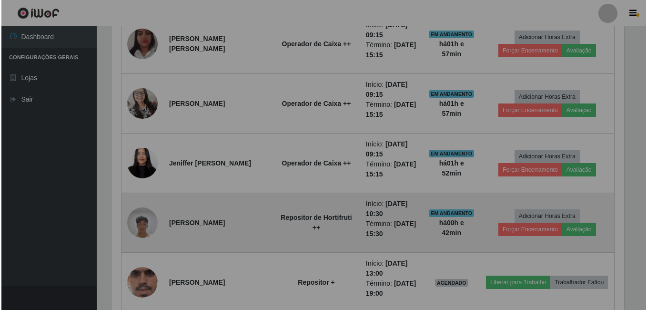
scroll to position [198, 520]
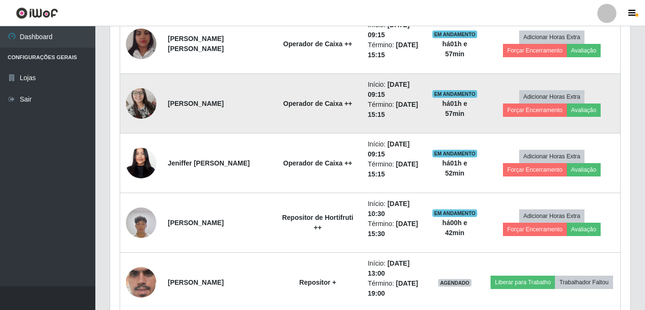
click at [145, 99] on img at bounding box center [141, 103] width 31 height 41
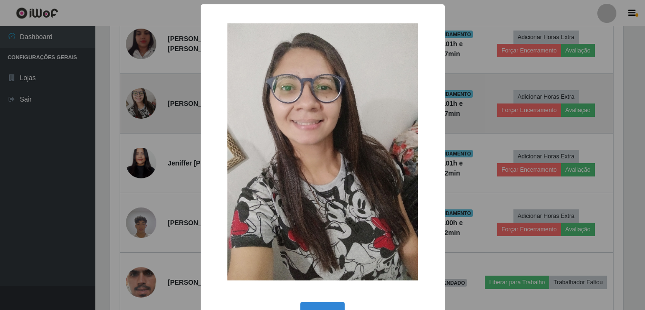
scroll to position [198, 515]
click at [145, 99] on div "× OK Cancel" at bounding box center [323, 155] width 647 height 310
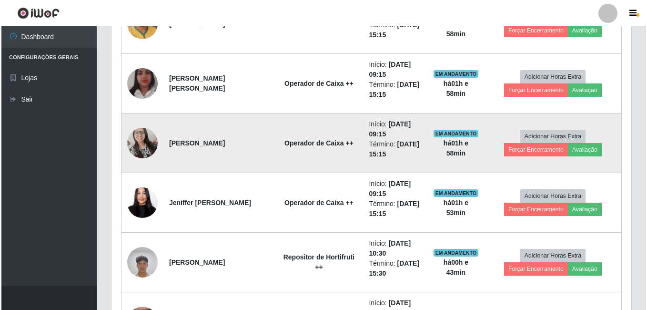
scroll to position [726, 0]
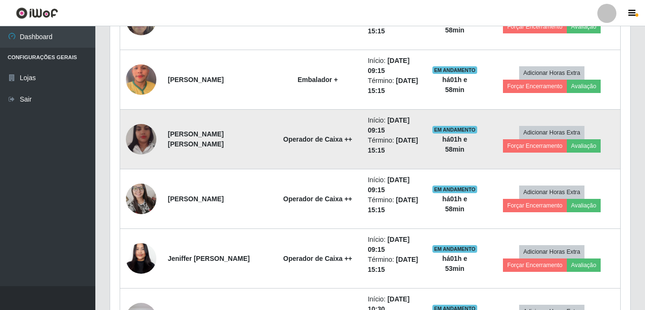
click at [138, 130] on img at bounding box center [141, 139] width 31 height 54
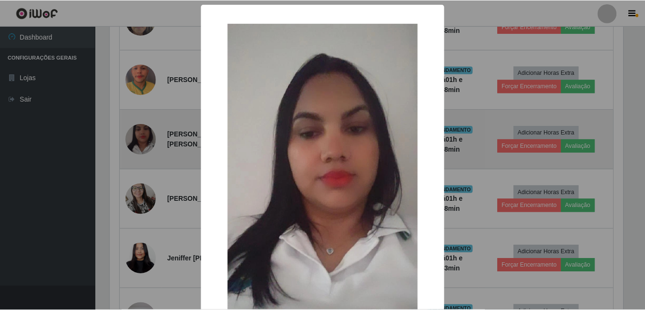
scroll to position [198, 515]
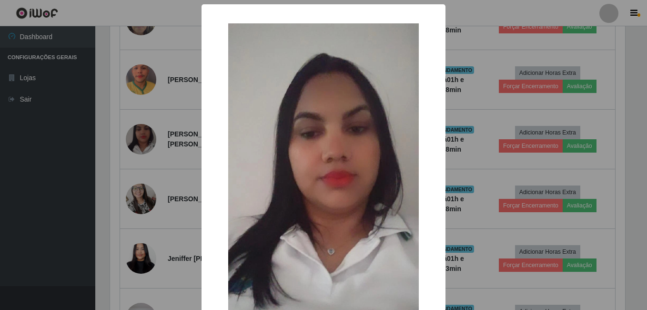
click at [138, 131] on div "× OK Cancel" at bounding box center [323, 155] width 647 height 310
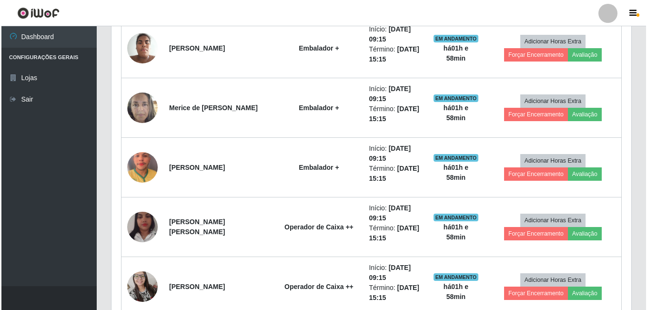
scroll to position [630, 0]
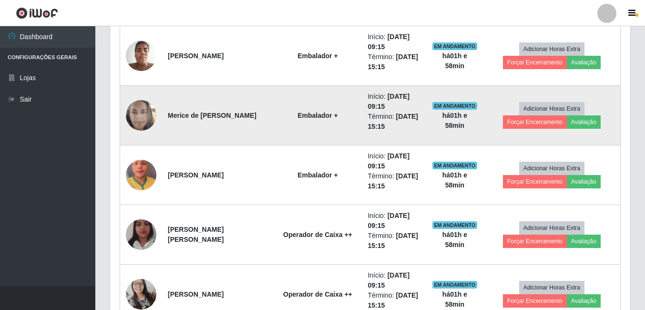
click at [135, 118] on img at bounding box center [141, 115] width 31 height 41
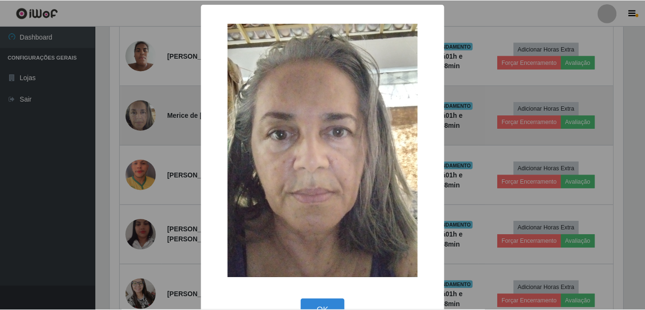
scroll to position [198, 515]
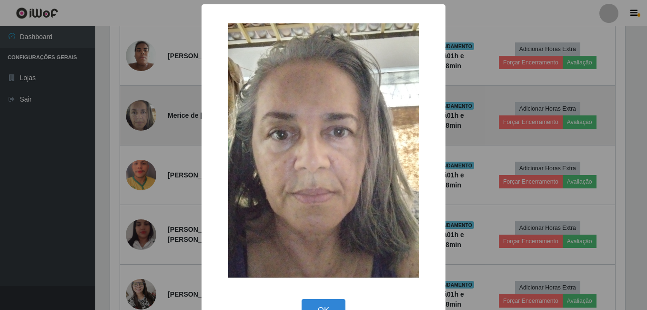
click at [135, 118] on div "× OK Cancel" at bounding box center [323, 155] width 647 height 310
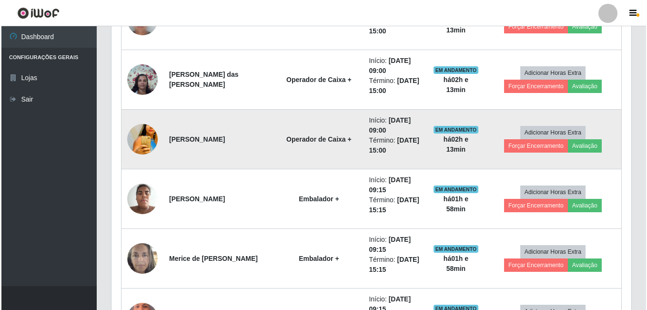
scroll to position [440, 0]
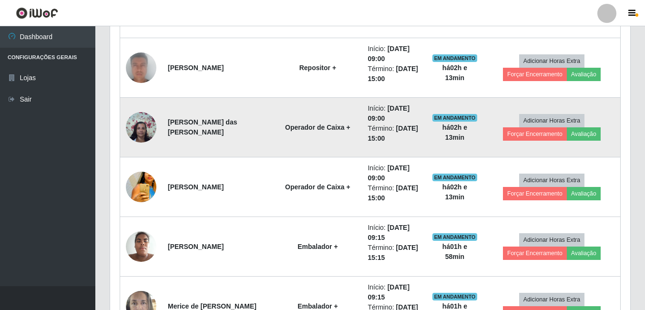
click at [134, 118] on img at bounding box center [141, 127] width 31 height 41
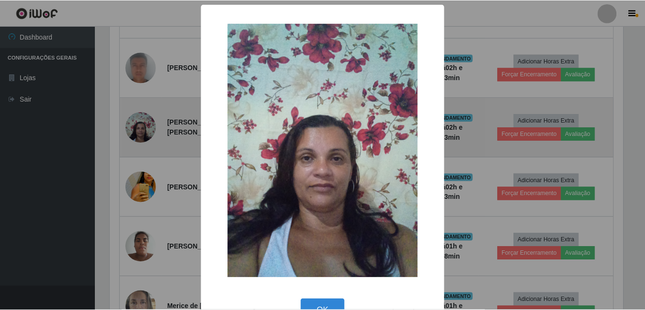
scroll to position [198, 515]
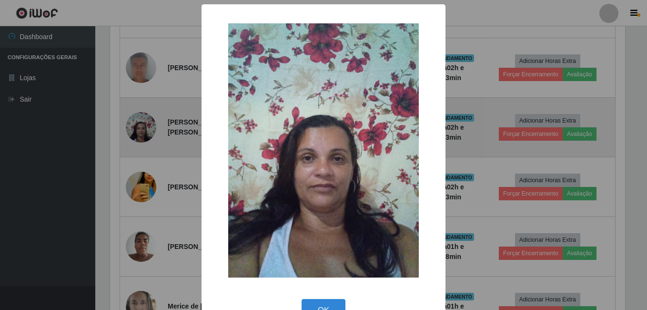
click at [134, 118] on div "× OK Cancel" at bounding box center [323, 155] width 647 height 310
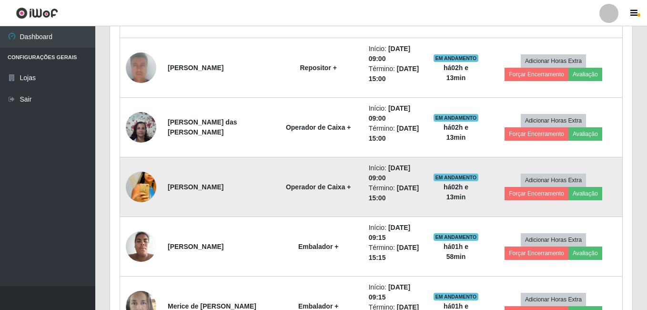
scroll to position [198, 520]
click at [137, 174] on img at bounding box center [141, 186] width 31 height 45
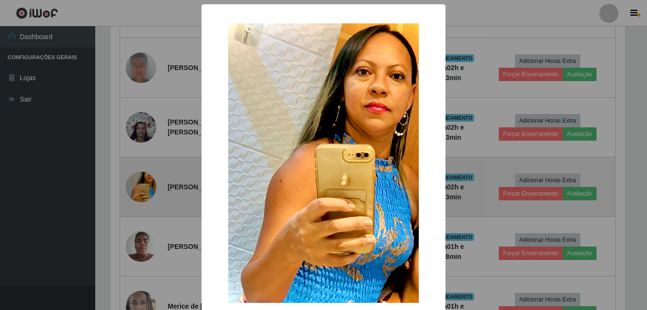
click at [137, 174] on div "× OK Cancel" at bounding box center [323, 155] width 647 height 310
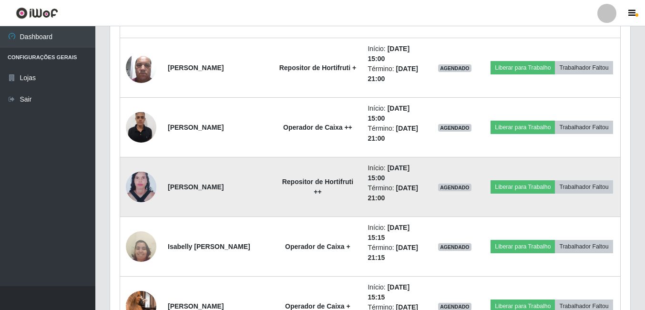
click at [138, 195] on img at bounding box center [141, 186] width 31 height 41
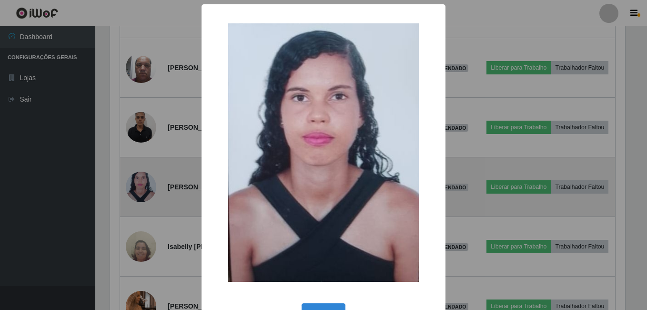
click at [138, 195] on div "× OK Cancel" at bounding box center [323, 155] width 647 height 310
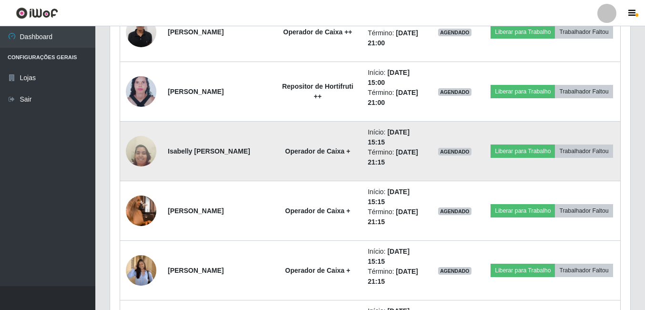
click at [133, 151] on img at bounding box center [141, 151] width 31 height 41
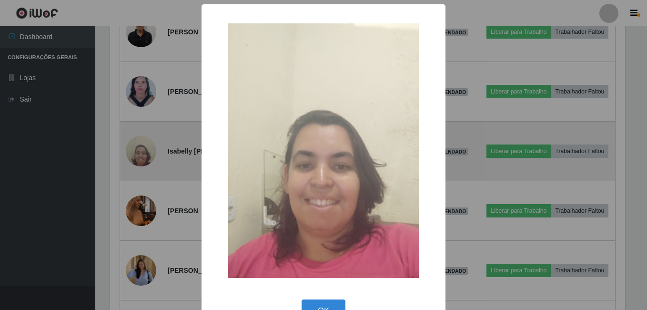
click at [133, 151] on div "× OK Cancel" at bounding box center [323, 155] width 647 height 310
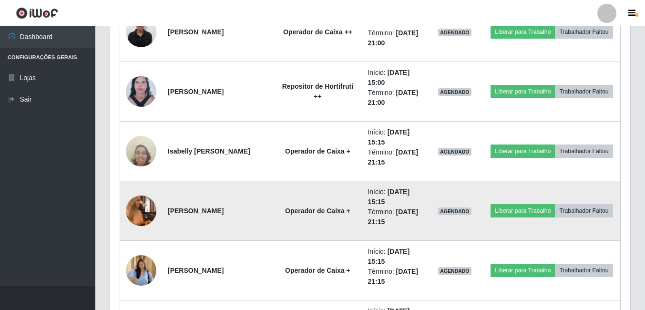
click at [139, 213] on img at bounding box center [141, 211] width 31 height 54
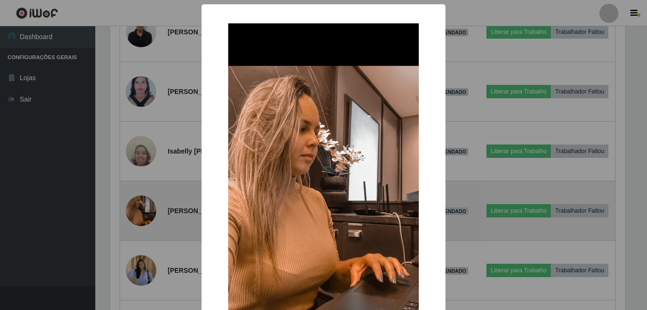
click at [139, 213] on div "× OK Cancel" at bounding box center [323, 155] width 647 height 310
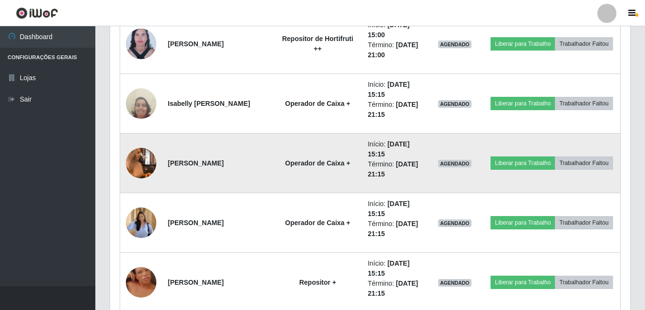
click at [139, 213] on img at bounding box center [141, 223] width 31 height 40
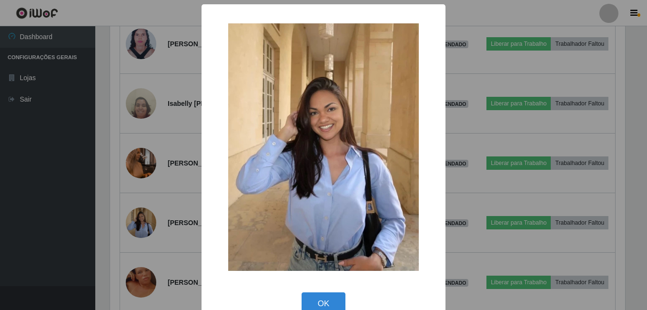
click at [122, 165] on div "× OK Cancel" at bounding box center [323, 155] width 647 height 310
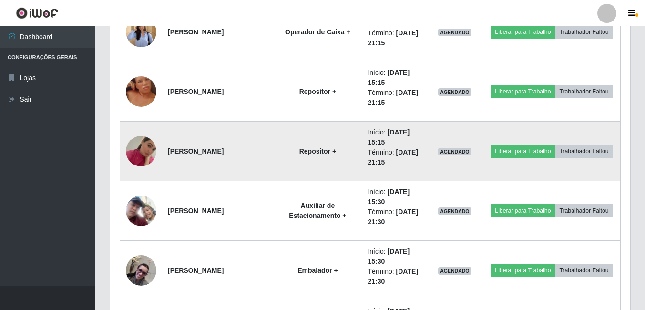
click at [133, 146] on img at bounding box center [141, 151] width 31 height 54
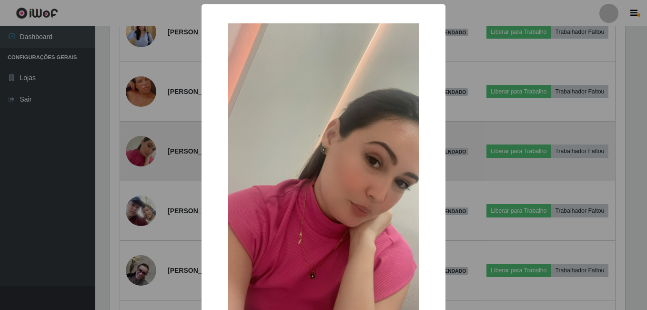
click at [133, 146] on div "× OK Cancel" at bounding box center [323, 155] width 647 height 310
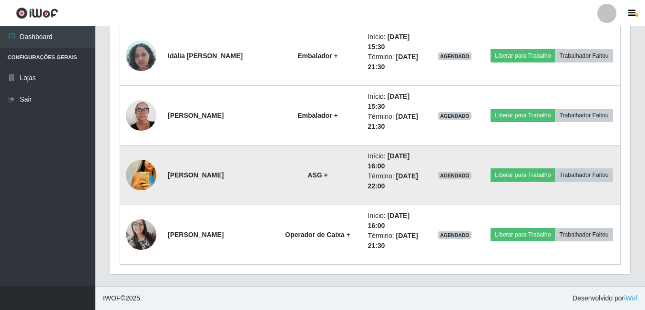
click at [141, 168] on img at bounding box center [141, 175] width 31 height 45
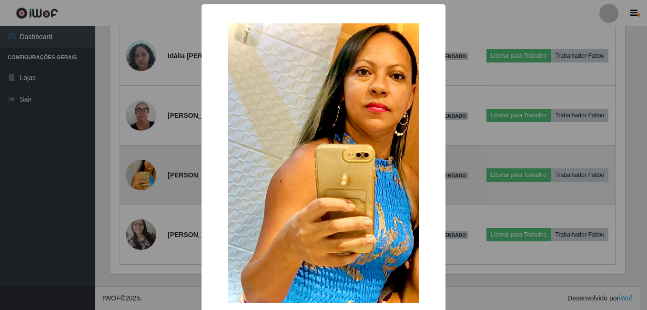
click at [141, 168] on div "× OK Cancel" at bounding box center [323, 155] width 647 height 310
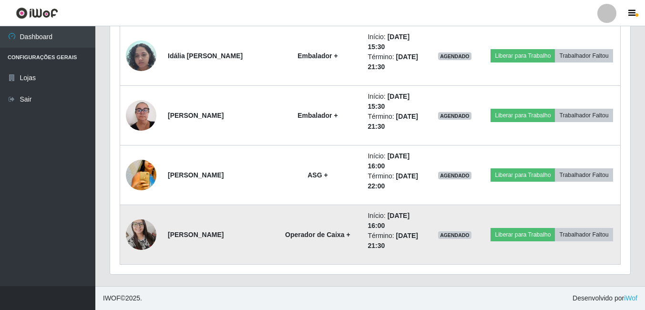
click at [151, 241] on img at bounding box center [141, 234] width 31 height 41
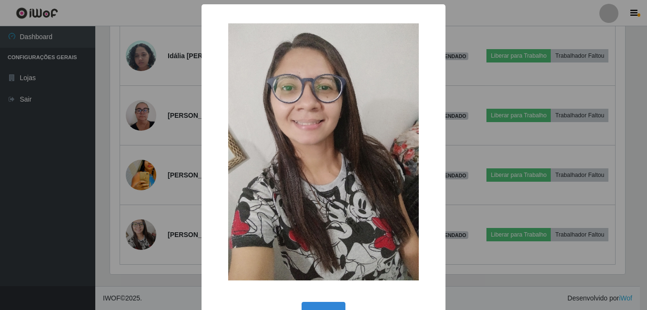
click at [143, 199] on div "× OK Cancel" at bounding box center [323, 155] width 647 height 310
